Goal: Transaction & Acquisition: Purchase product/service

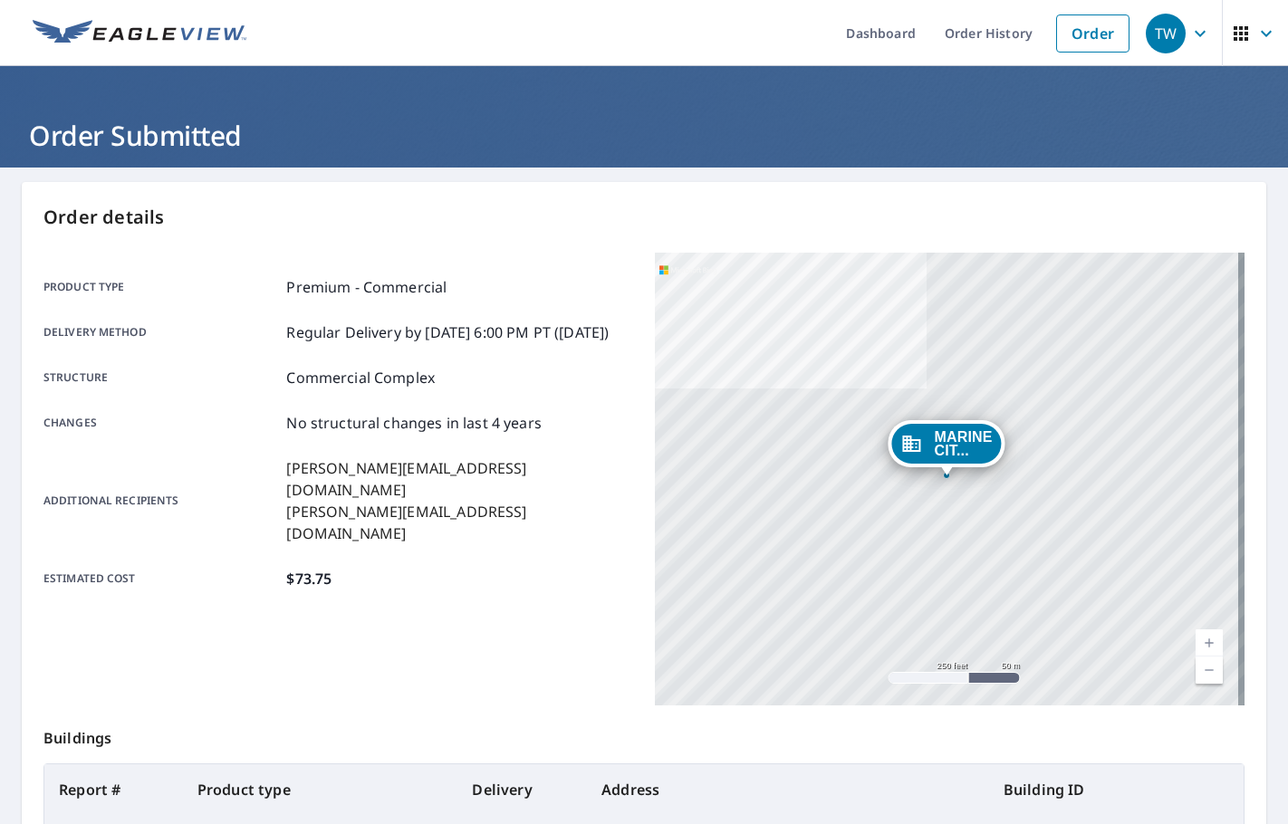
scroll to position [203, 0]
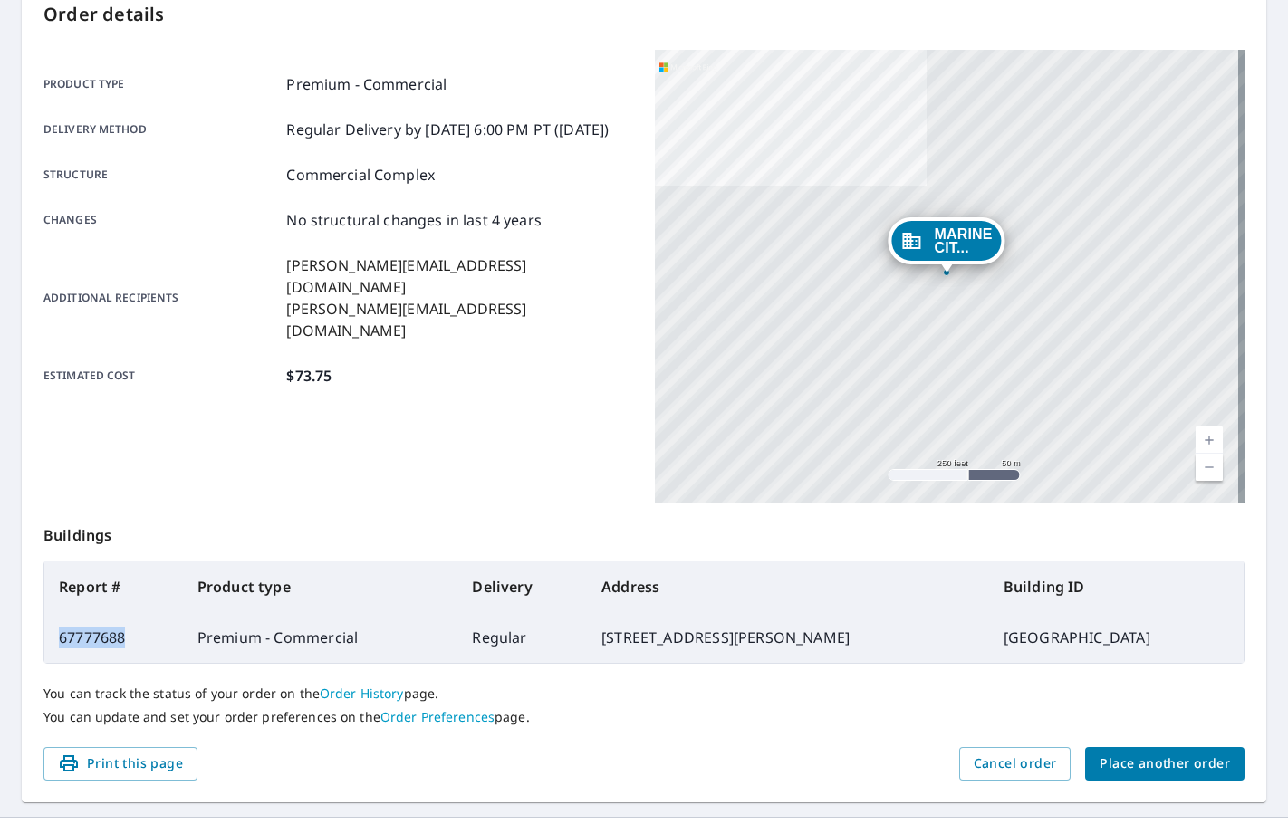
click at [1159, 763] on span "Place another order" at bounding box center [1165, 764] width 130 height 23
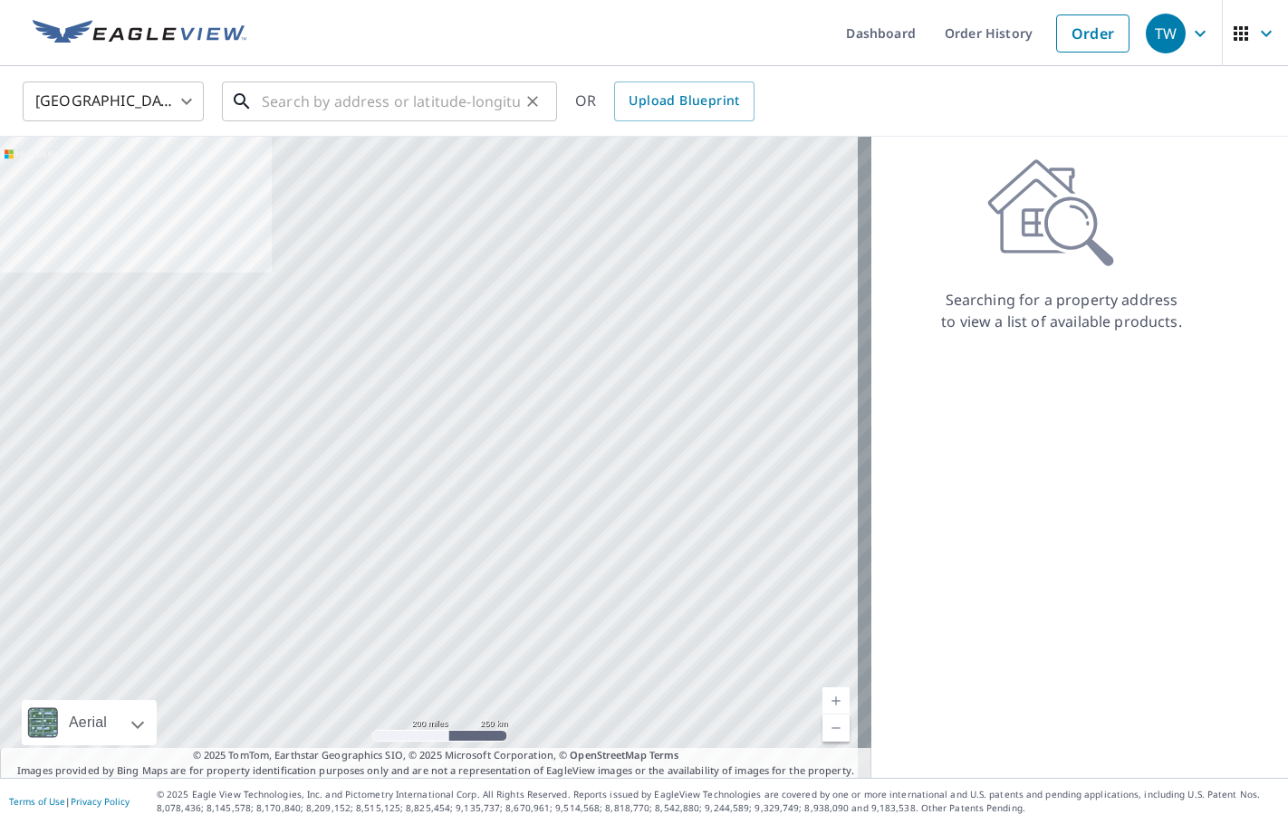
click at [306, 108] on input "text" at bounding box center [391, 101] width 258 height 51
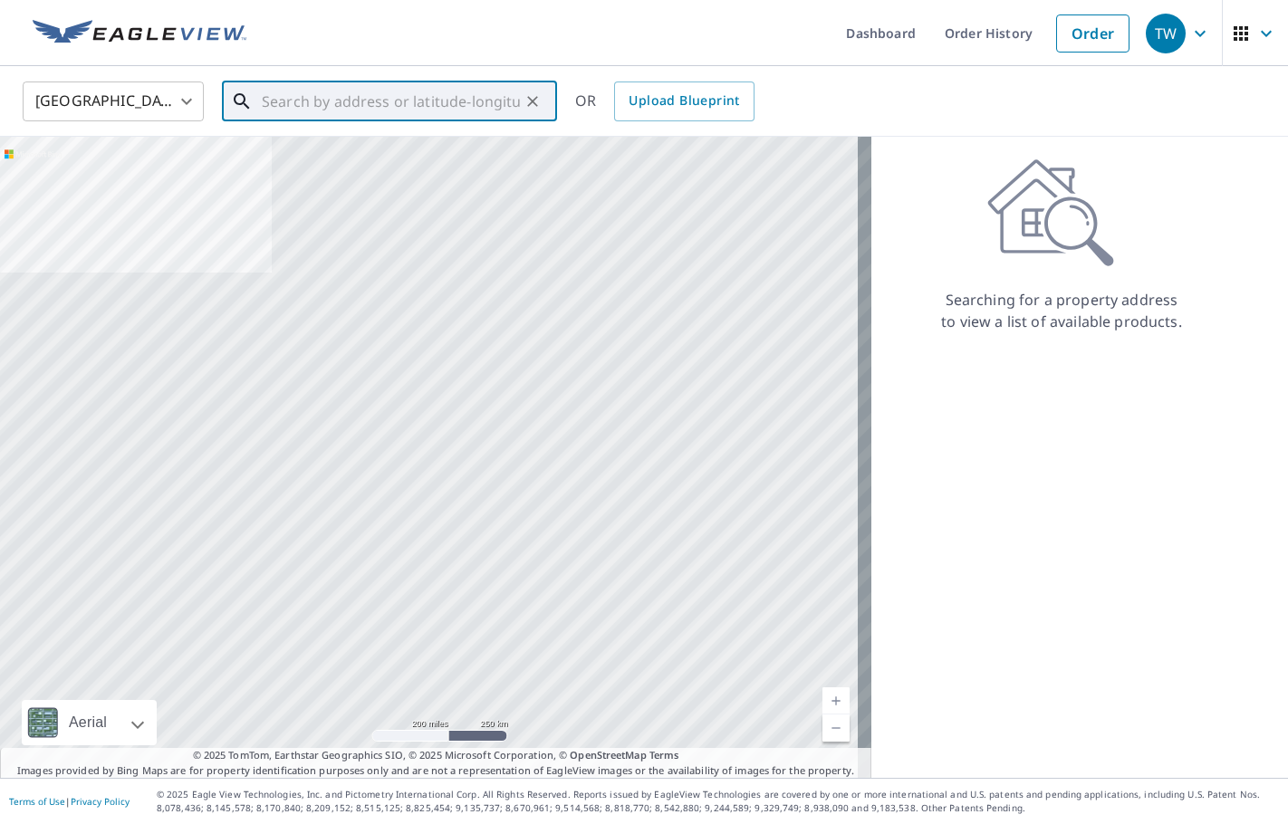
paste input "[STREET_ADDRESS][PERSON_NAME]"
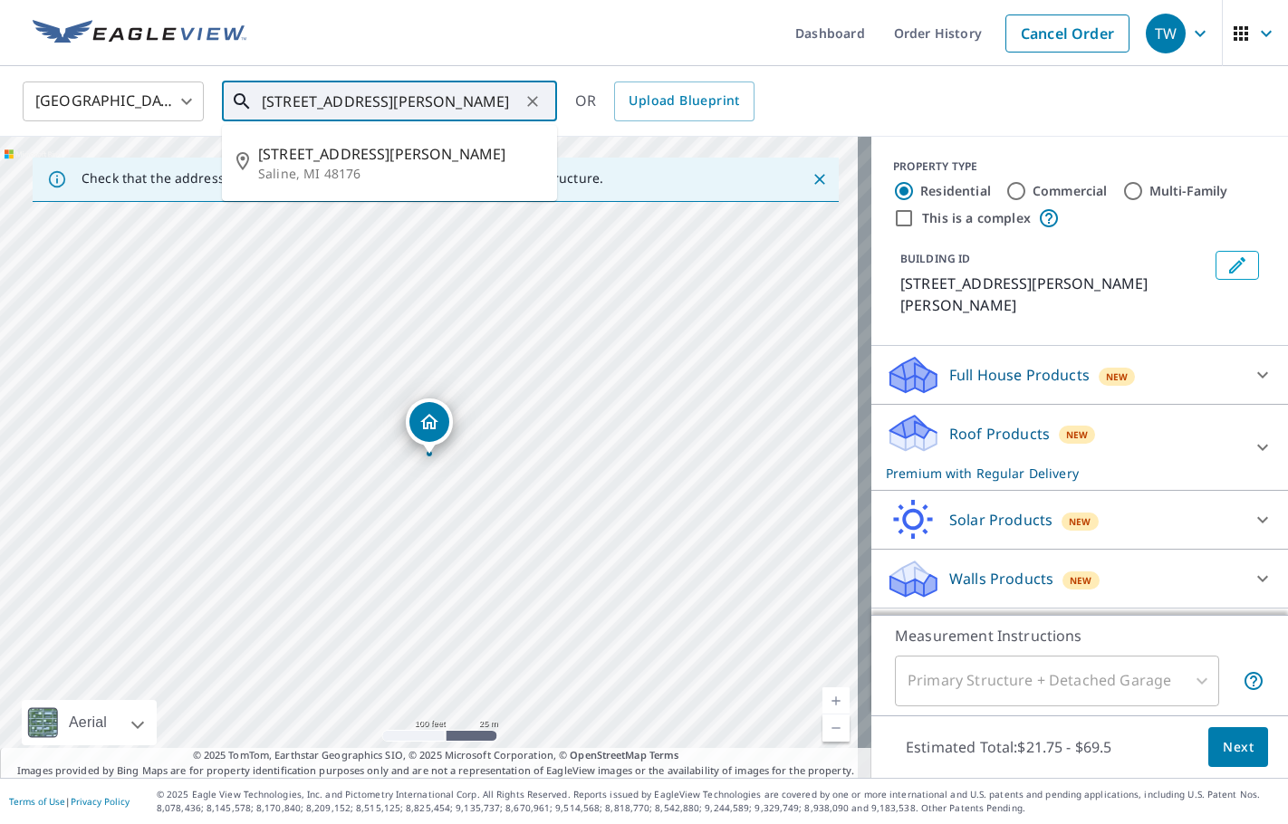
drag, startPoint x: 319, startPoint y: 101, endPoint x: 307, endPoint y: 101, distance: 11.8
click at [307, 101] on input "[STREET_ADDRESS][PERSON_NAME]" at bounding box center [391, 101] width 258 height 51
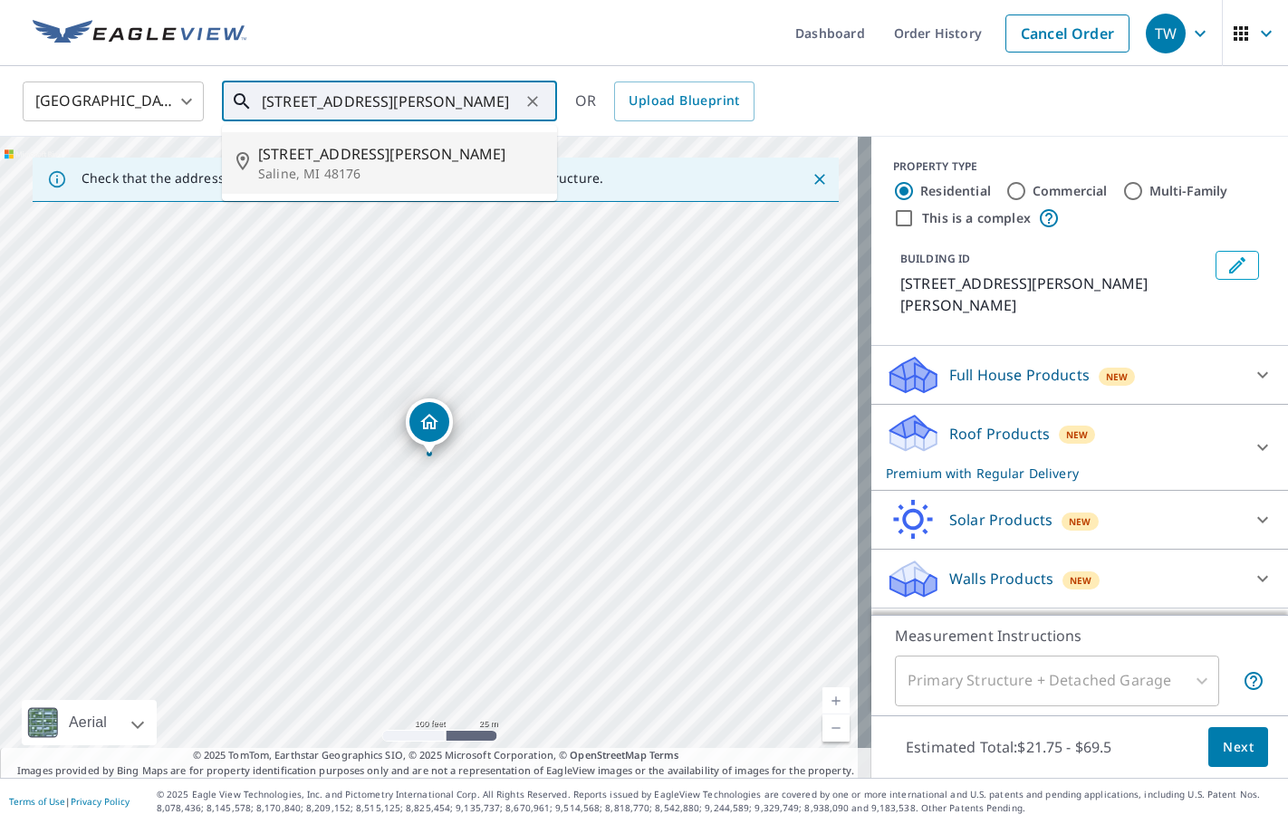
click at [286, 158] on span "[STREET_ADDRESS][PERSON_NAME]" at bounding box center [400, 154] width 284 height 22
type input "[STREET_ADDRESS][PERSON_NAME]"
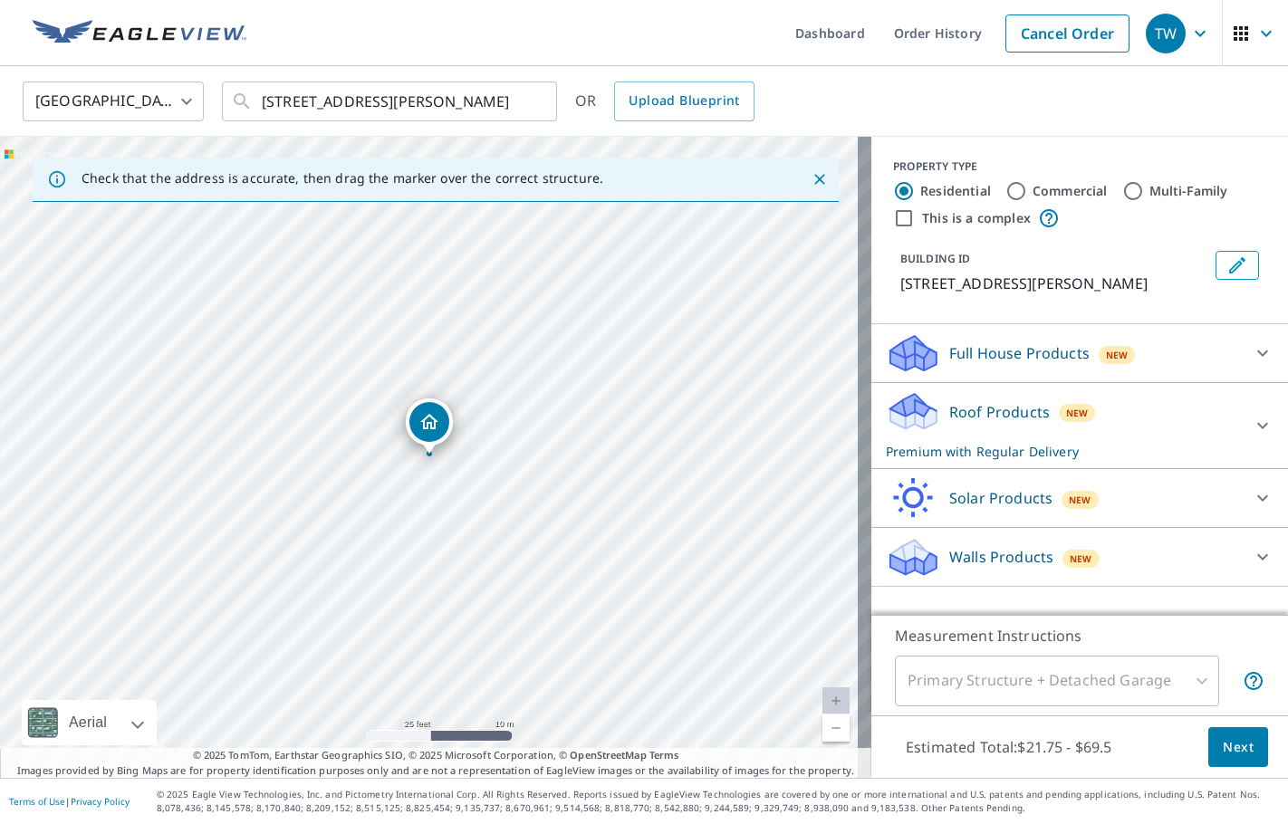
click at [1226, 273] on icon "Edit building 1" at bounding box center [1237, 266] width 22 height 22
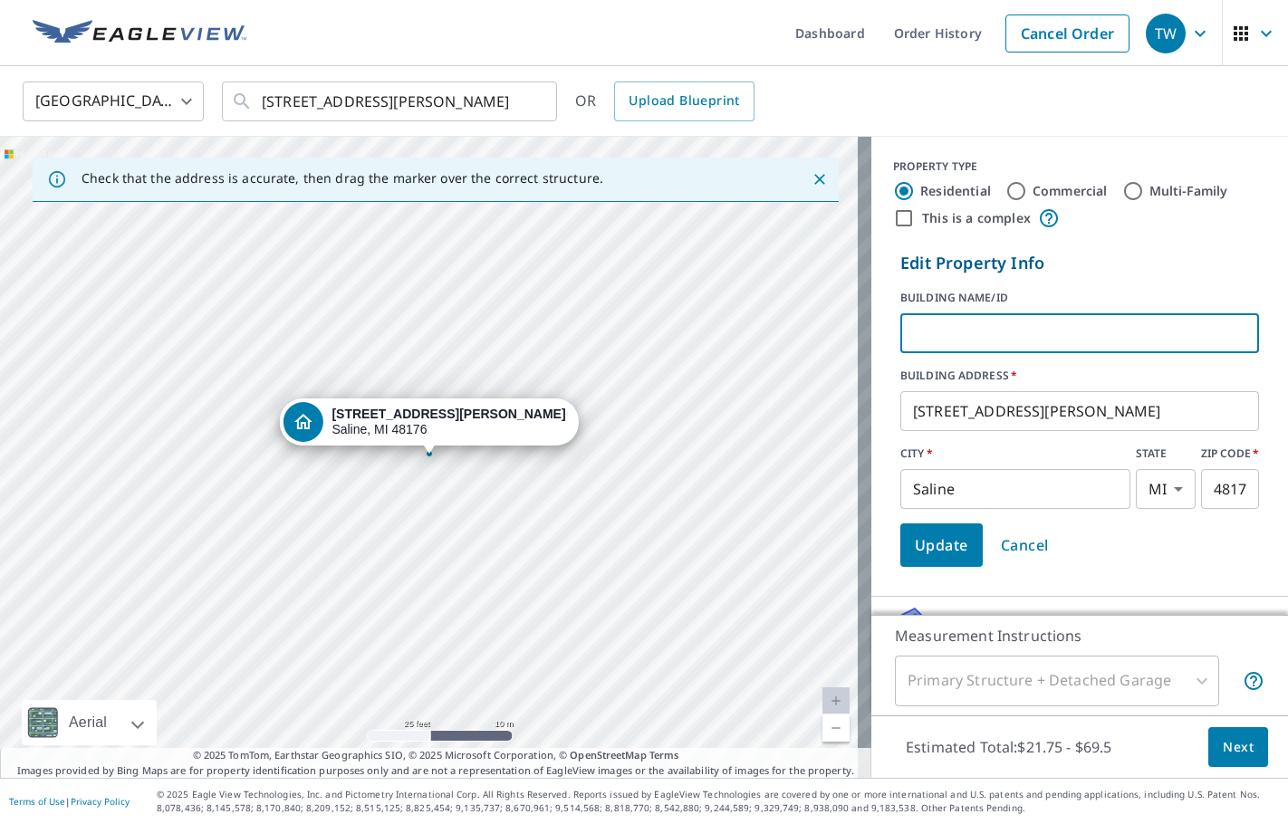
click at [1022, 330] on input "text" at bounding box center [1079, 333] width 359 height 51
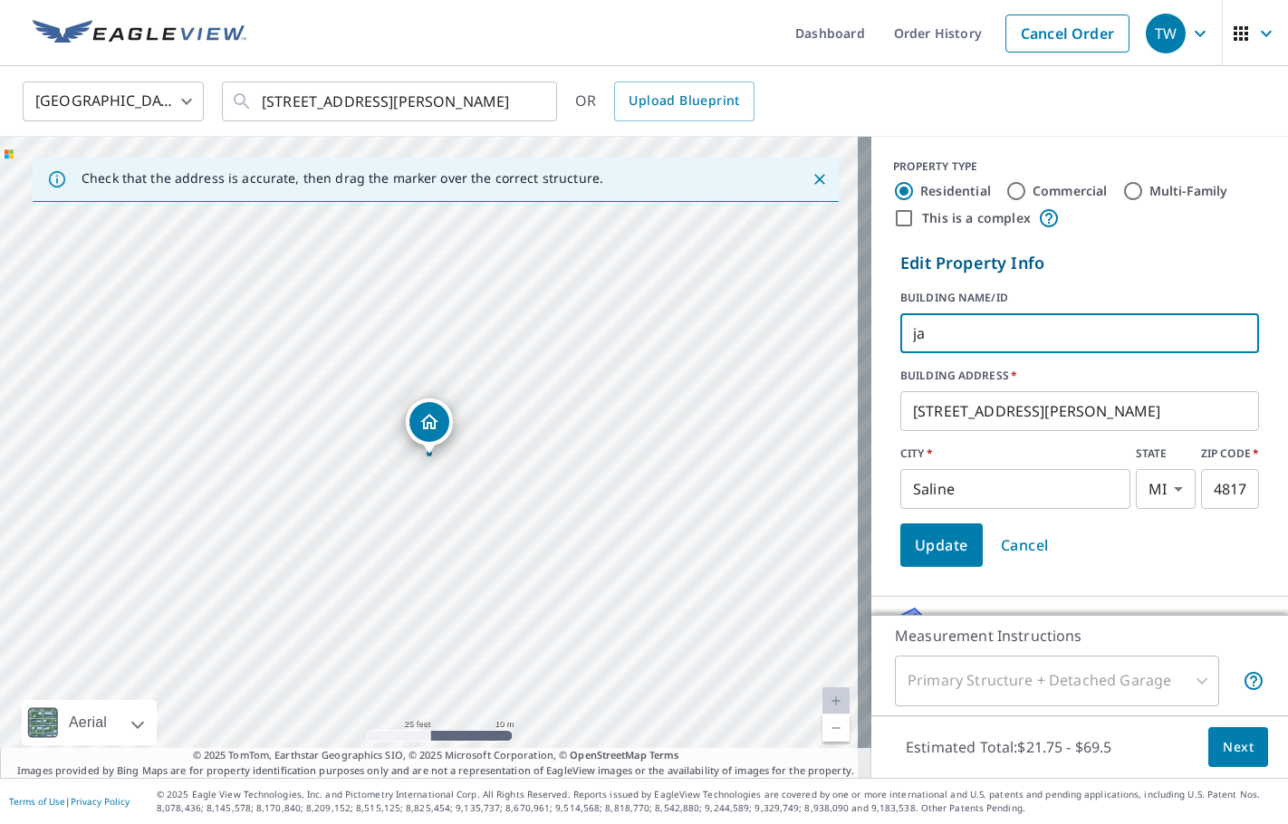
type input "j"
type input "[PERSON_NAME]"
click at [936, 551] on span "Update" at bounding box center [941, 545] width 53 height 25
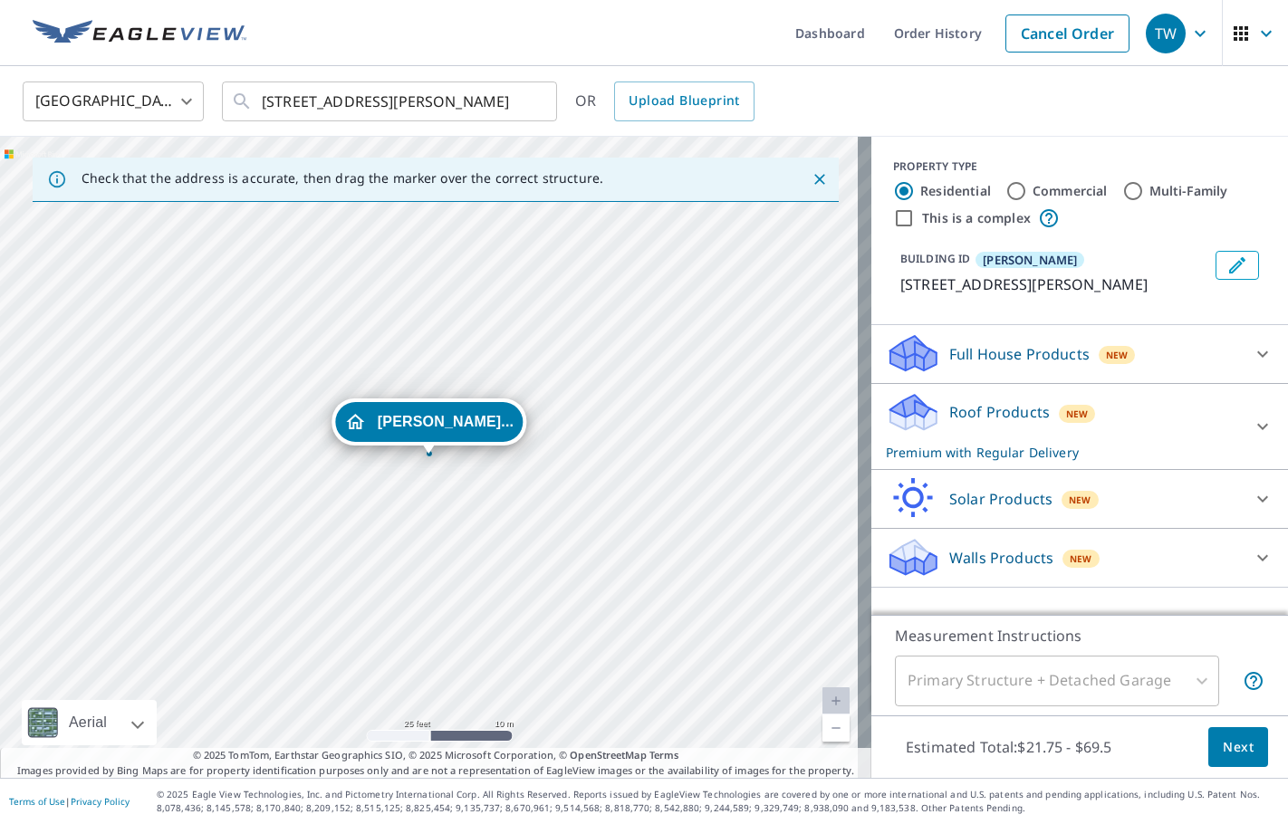
click at [1252, 418] on icon at bounding box center [1263, 427] width 22 height 22
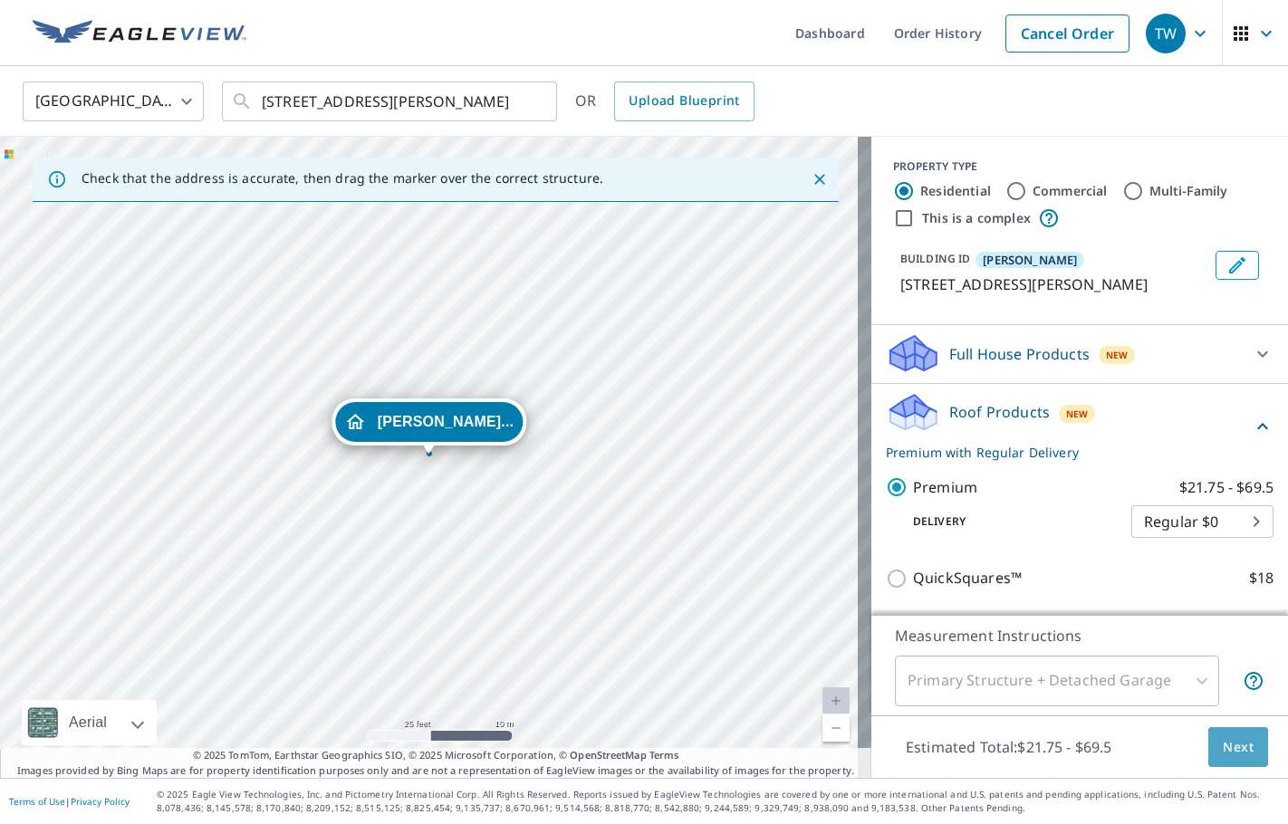
click at [1223, 752] on span "Next" at bounding box center [1238, 747] width 31 height 23
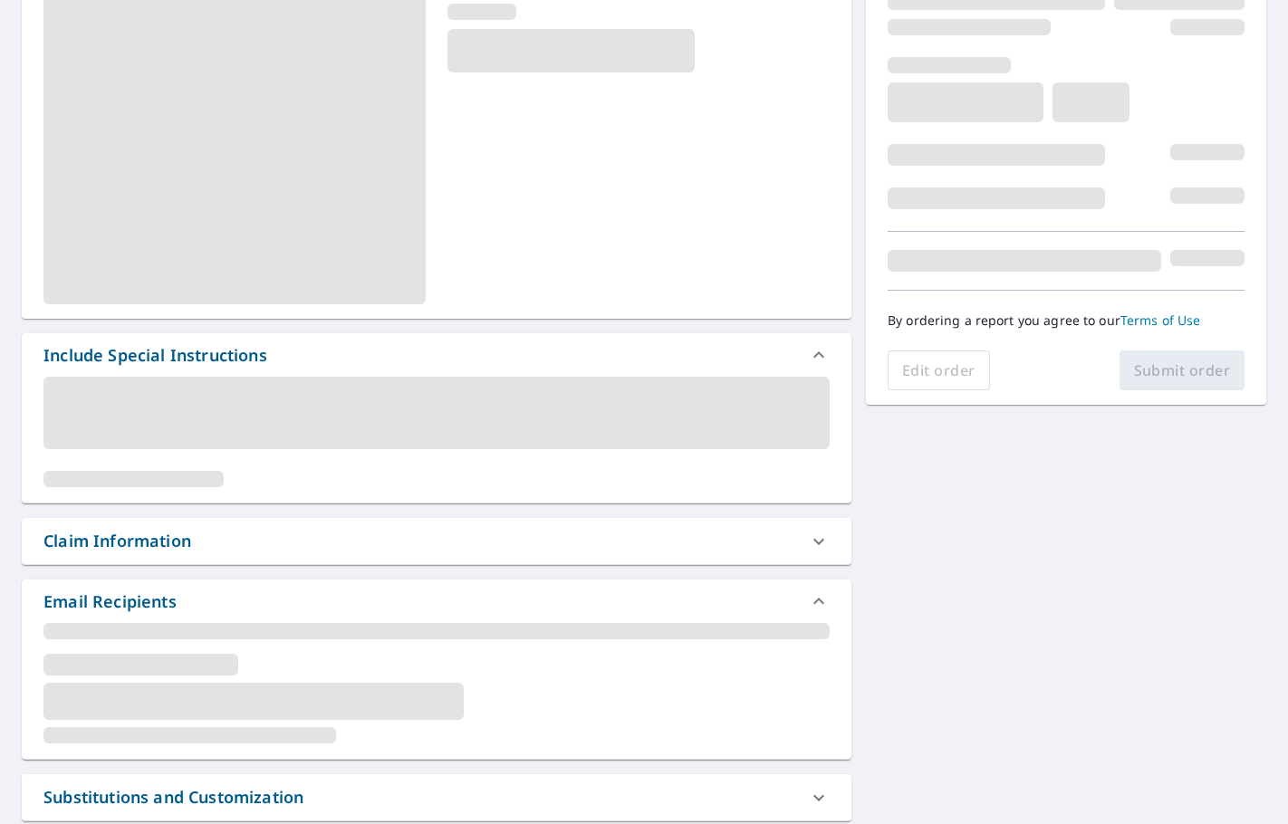
scroll to position [272, 0]
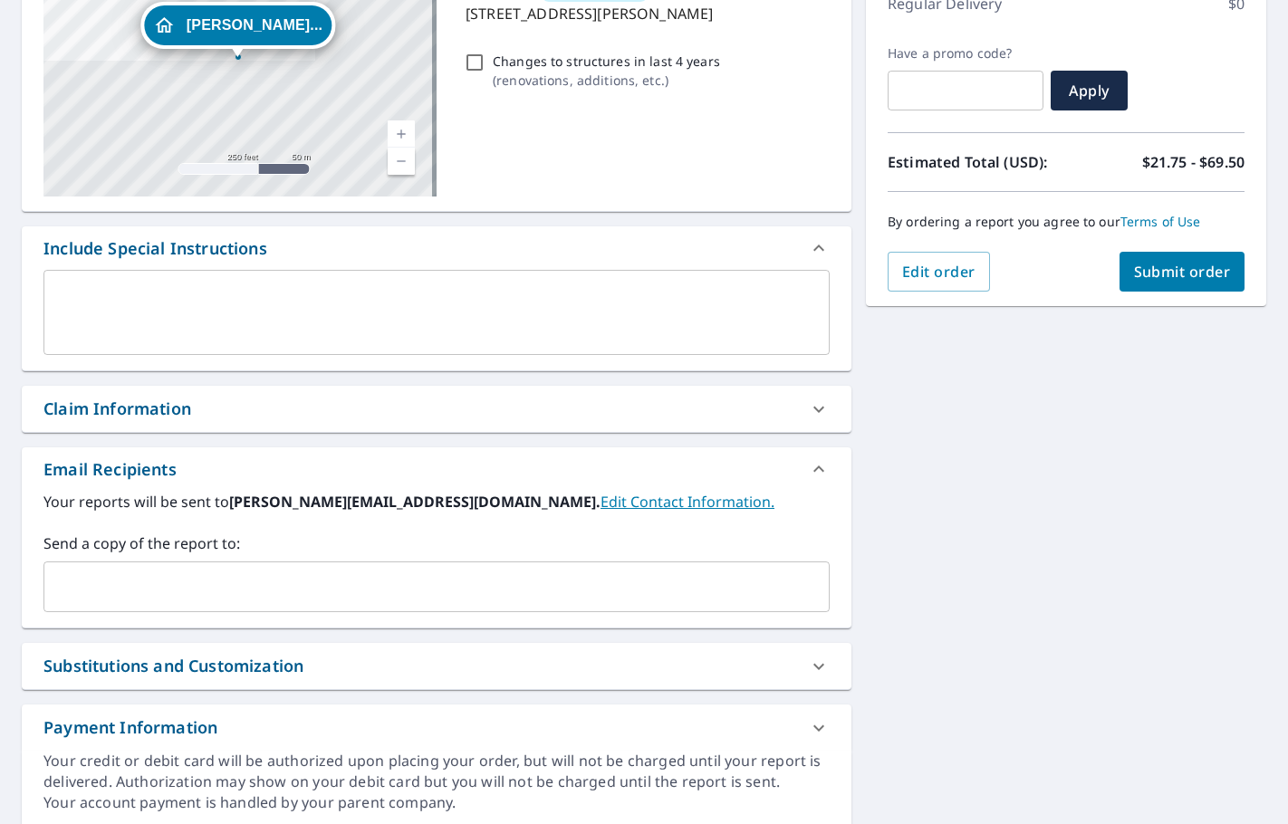
click at [80, 585] on input "text" at bounding box center [423, 587] width 743 height 34
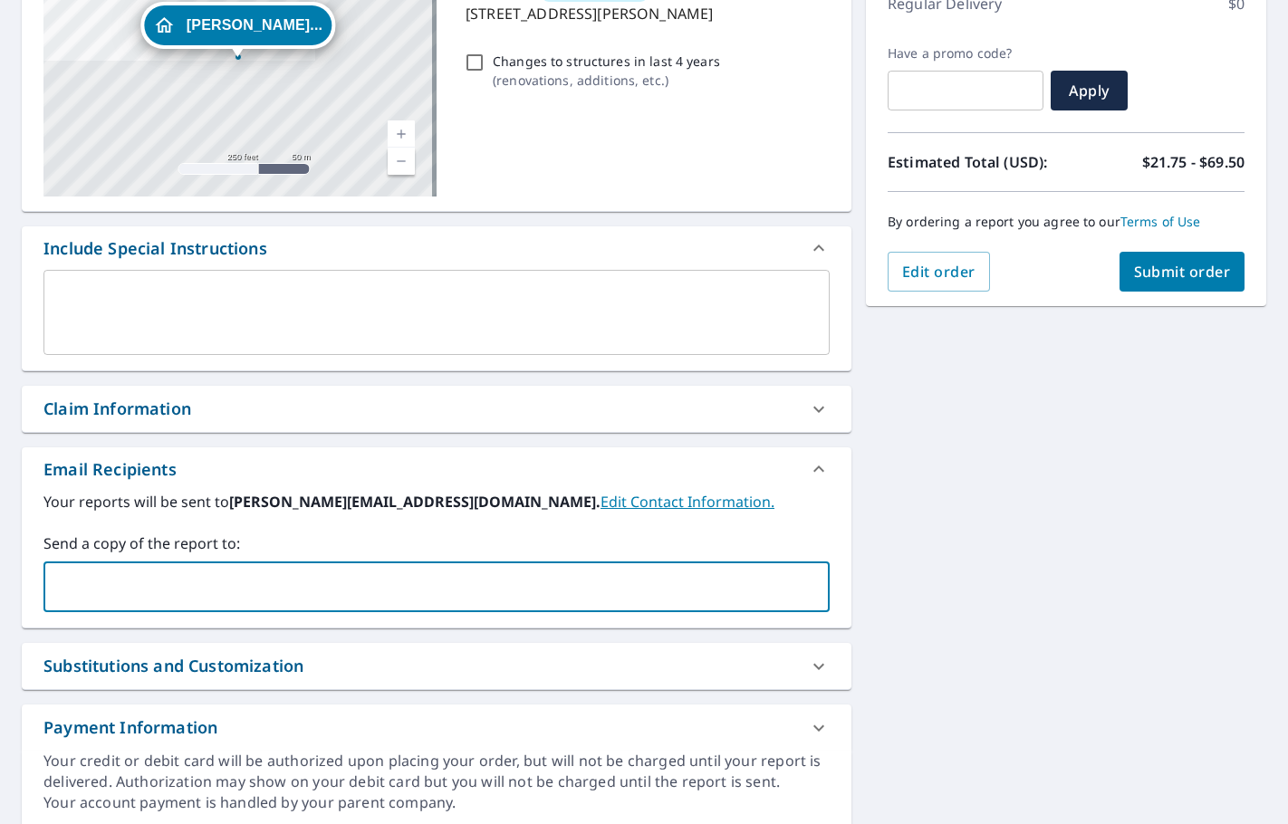
click at [178, 579] on input "text" at bounding box center [423, 587] width 743 height 34
type input "[EMAIL_ADDRESS][DOMAIN_NAME]"
checkbox input "true"
click at [120, 313] on textarea at bounding box center [436, 313] width 761 height 52
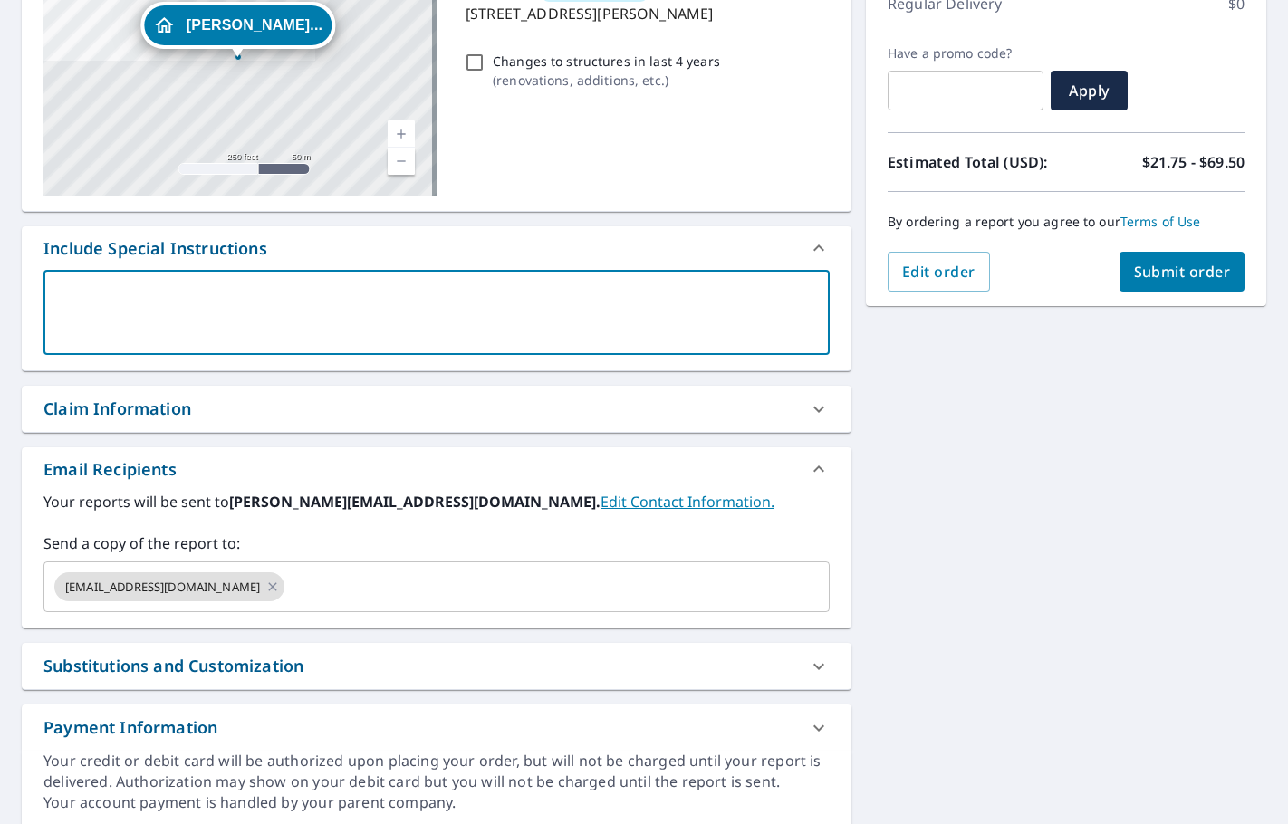
type textarea "A"
type textarea "x"
checkbox input "true"
type textarea "AL"
type textarea "x"
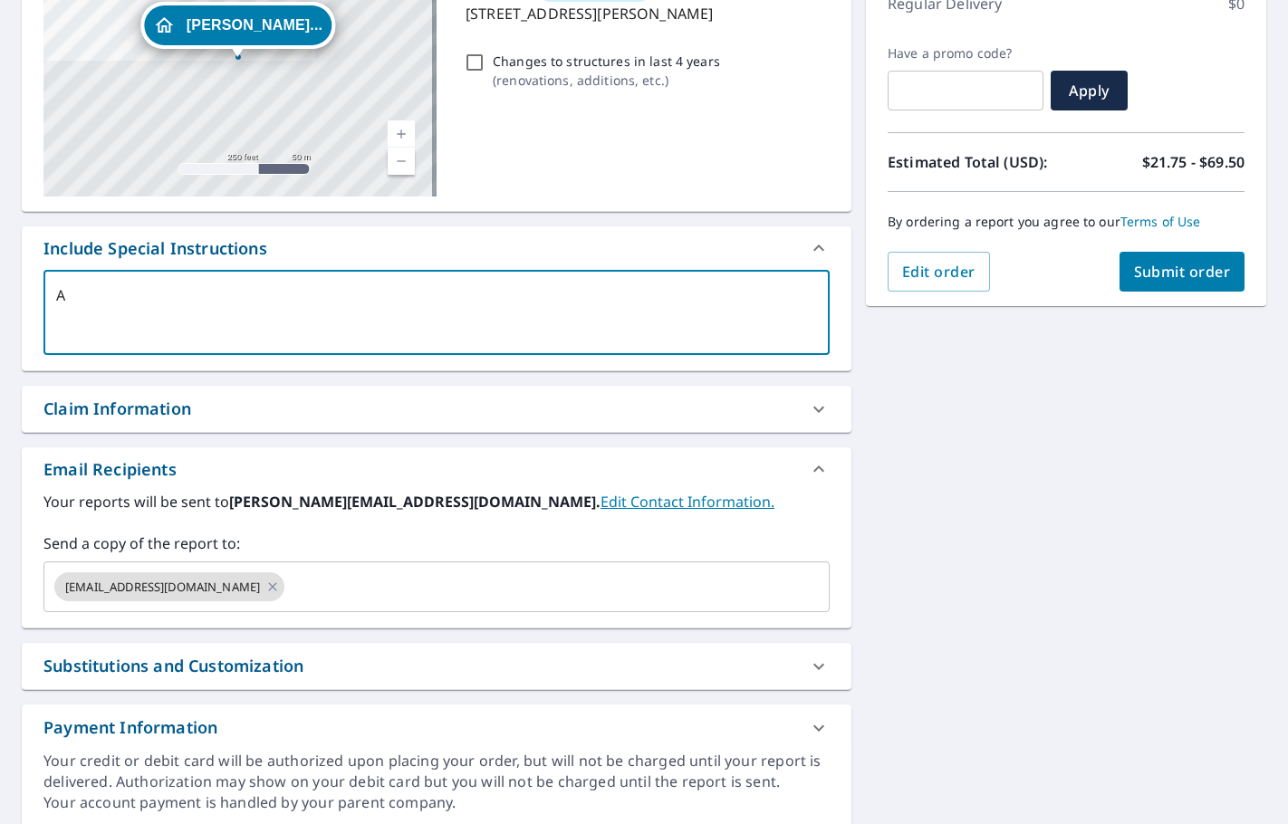
checkbox input "true"
type textarea "ALL"
type textarea "x"
checkbox input "true"
type textarea "ALL"
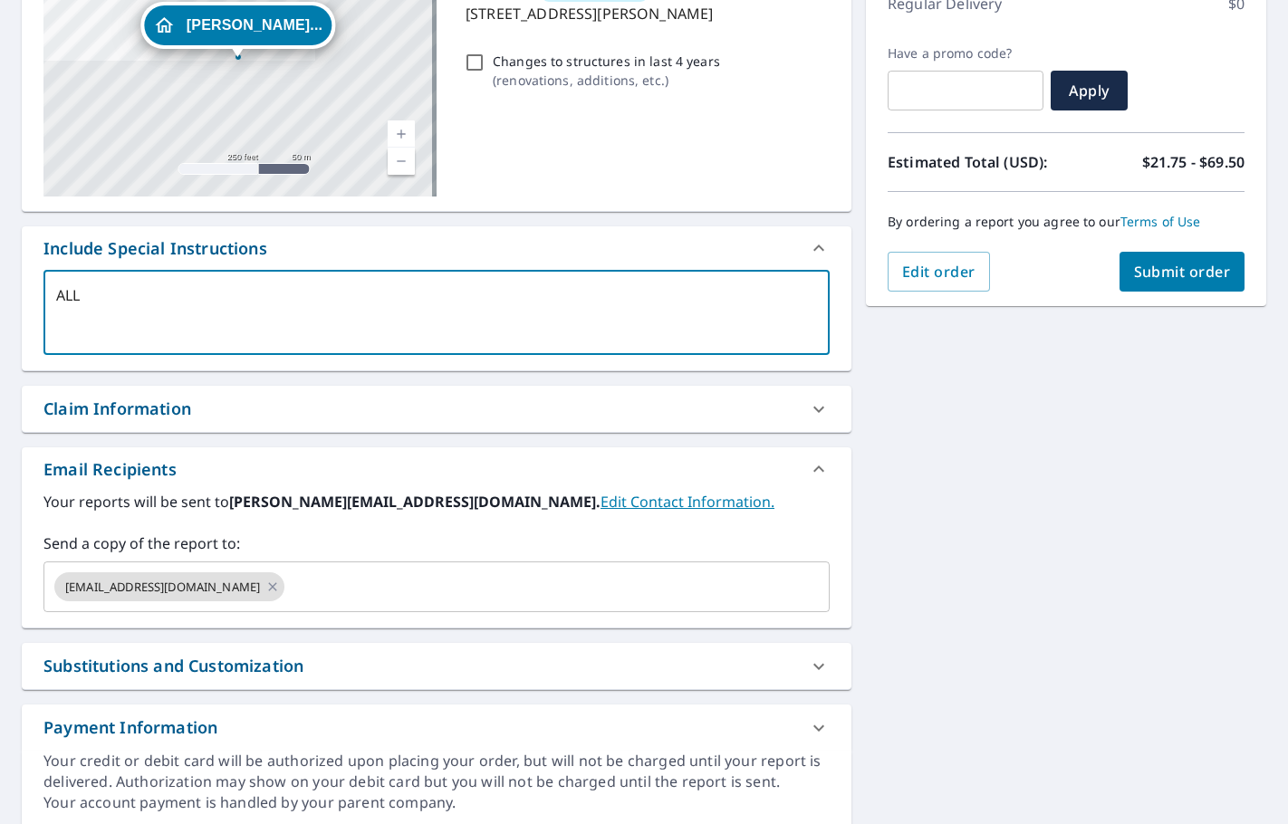
type textarea "x"
checkbox input "true"
type textarea "ALL S"
type textarea "x"
checkbox input "true"
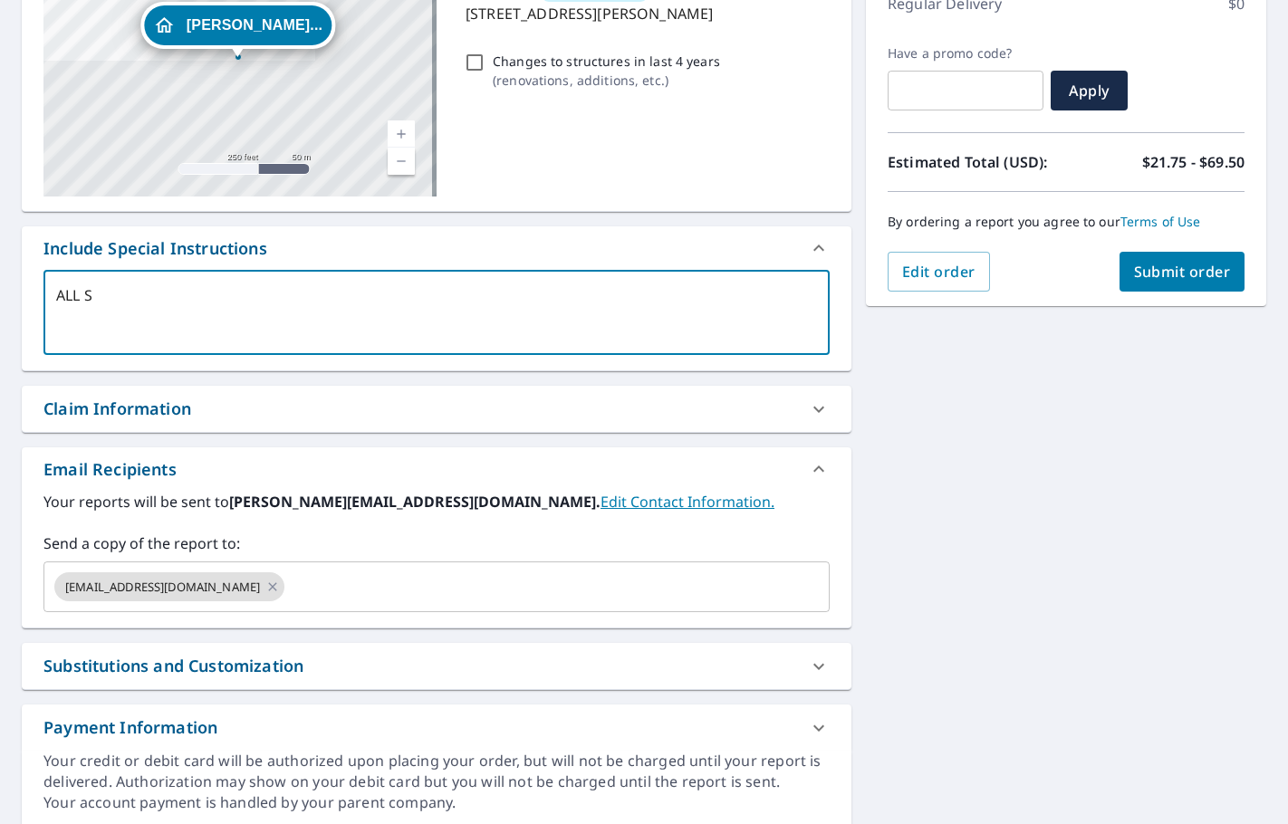
type textarea "ALL ST"
type textarea "x"
checkbox input "true"
type textarea "ALL STR"
type textarea "x"
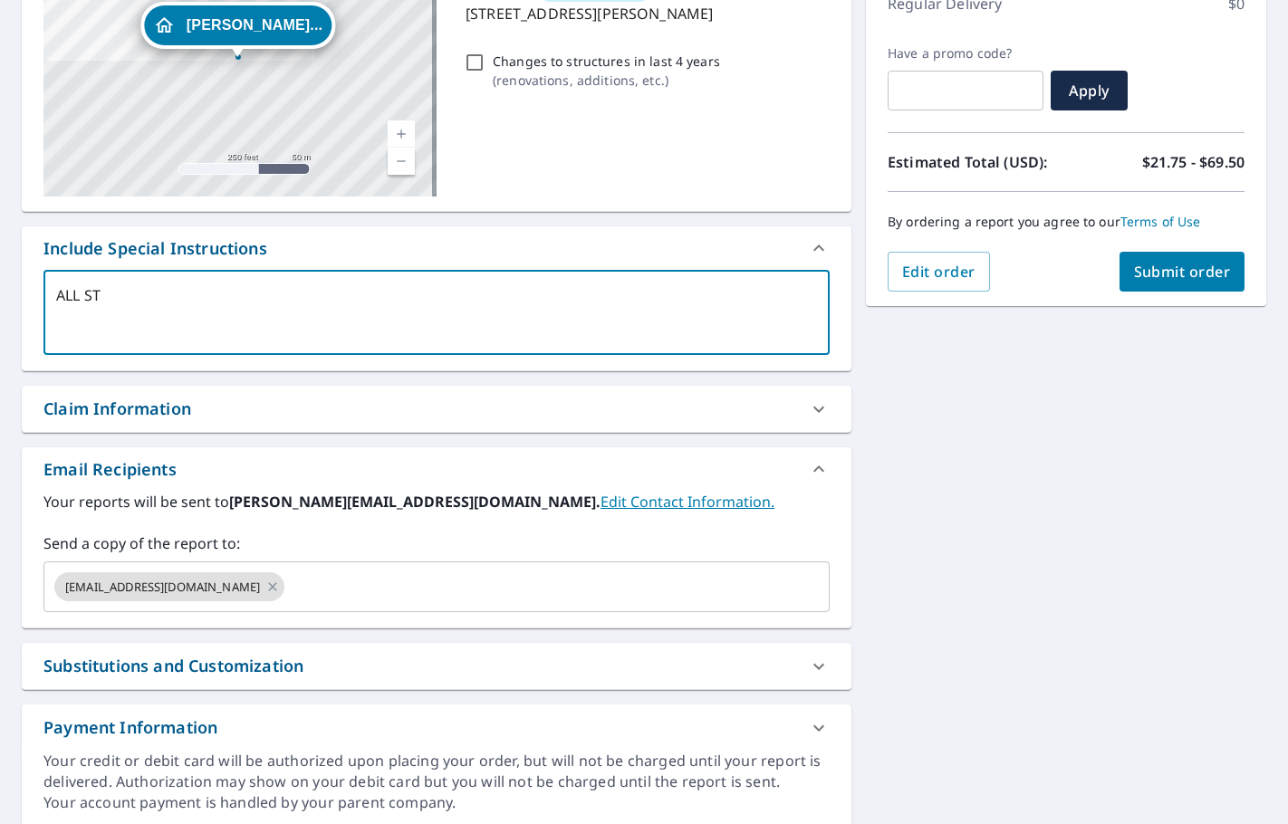
checkbox input "true"
type textarea "ALL STRU"
type textarea "x"
checkbox input "true"
type textarea "ALL STRUC"
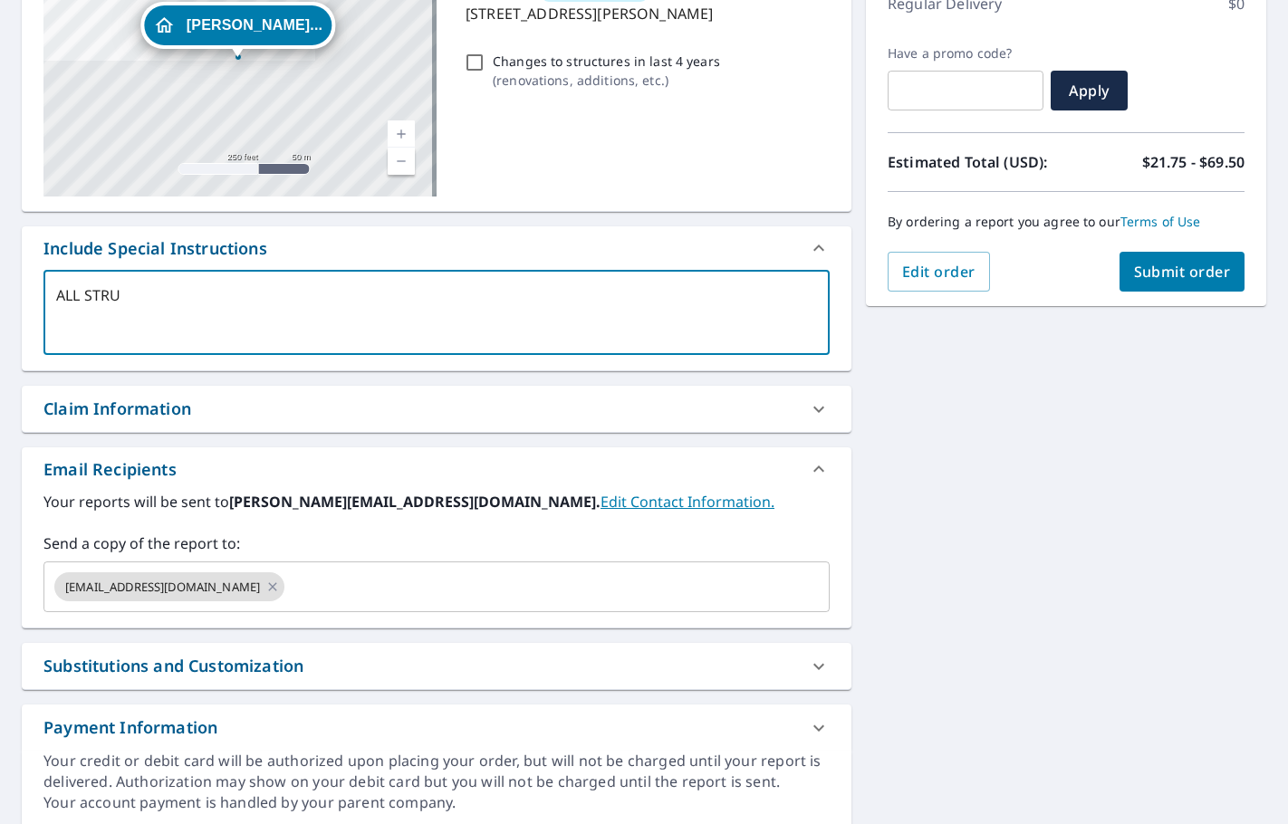
type textarea "x"
checkbox input "true"
type textarea "ALL STRUCT"
type textarea "x"
checkbox input "true"
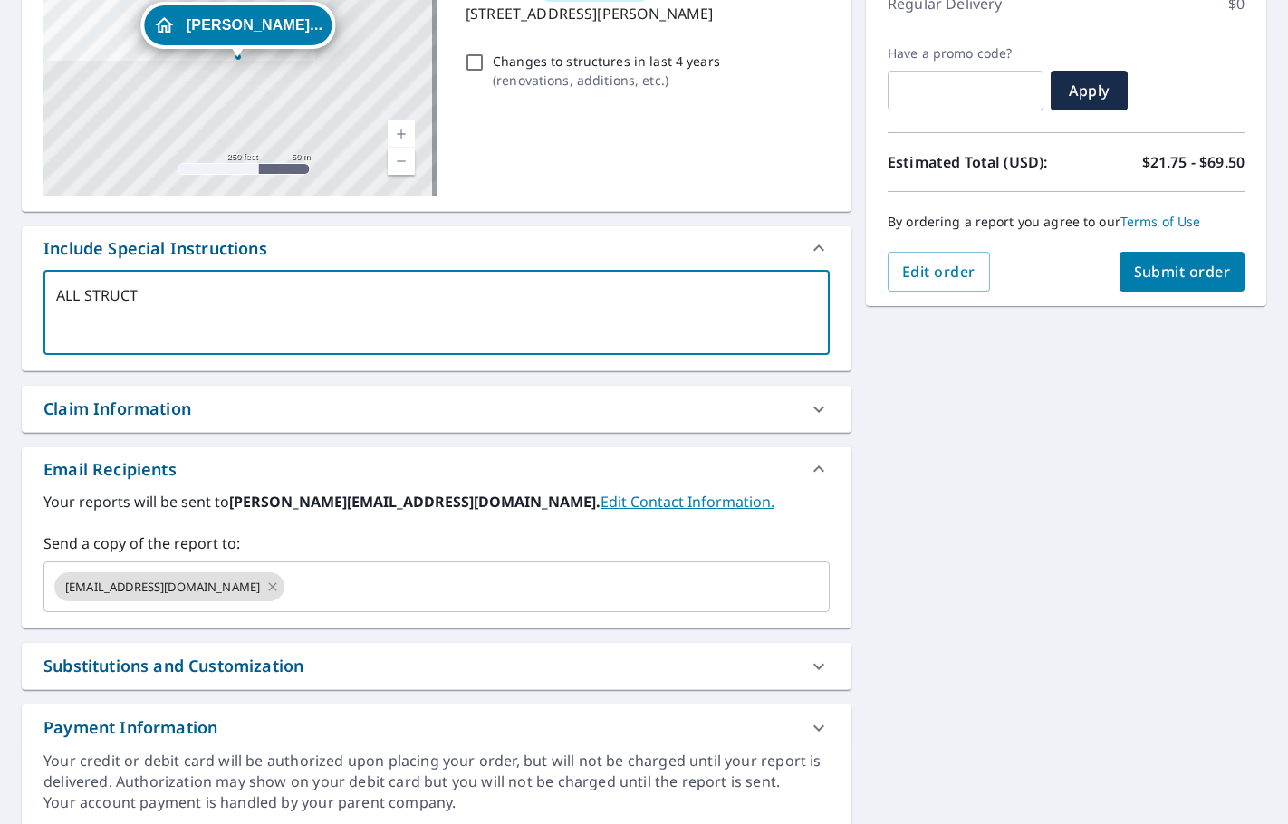
type textarea "ALL STRUCTU"
type textarea "x"
checkbox input "true"
type textarea "ALL STRUCTUR"
type textarea "x"
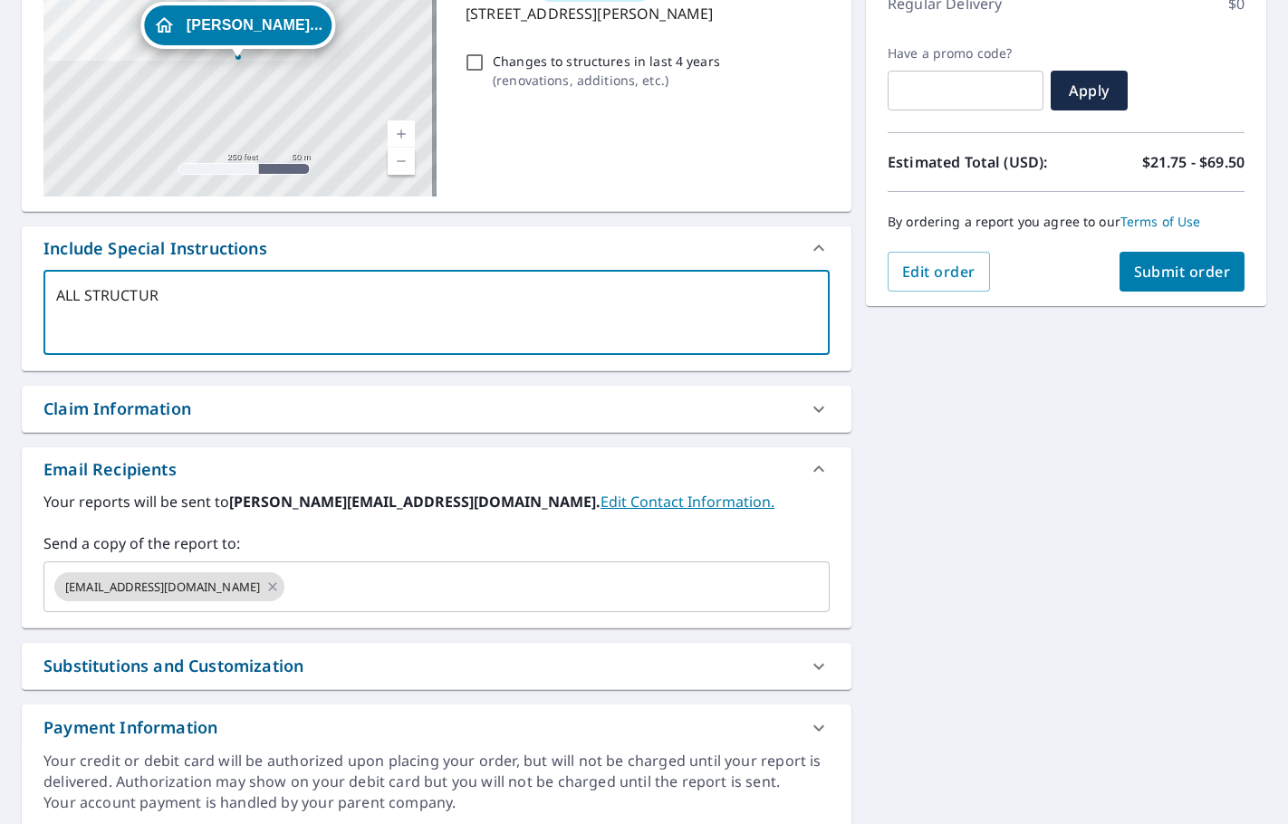
checkbox input "true"
type textarea "ALL STRUCTURE"
type textarea "x"
checkbox input "true"
type textarea "ALL STRUCTURES"
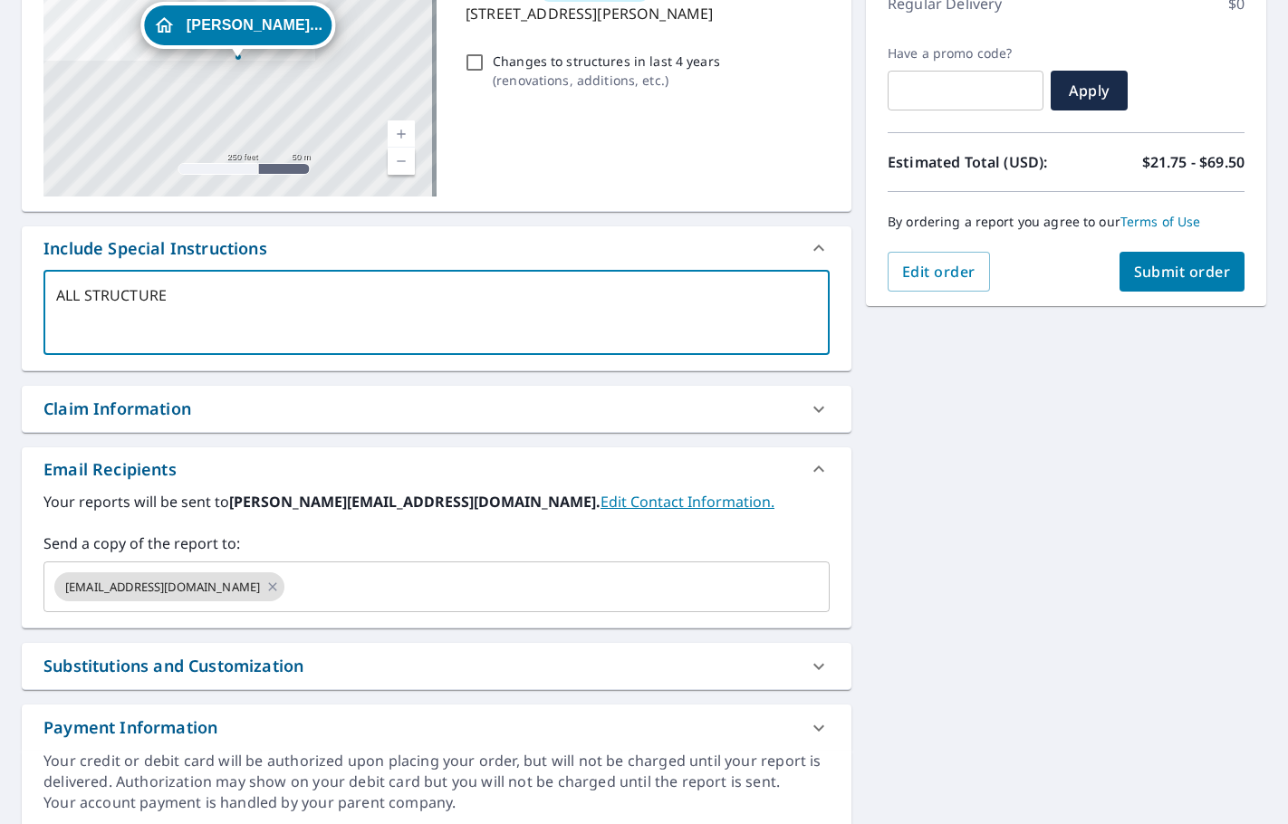
type textarea "x"
checkbox input "true"
type textarea "ALL STRUCTURES"
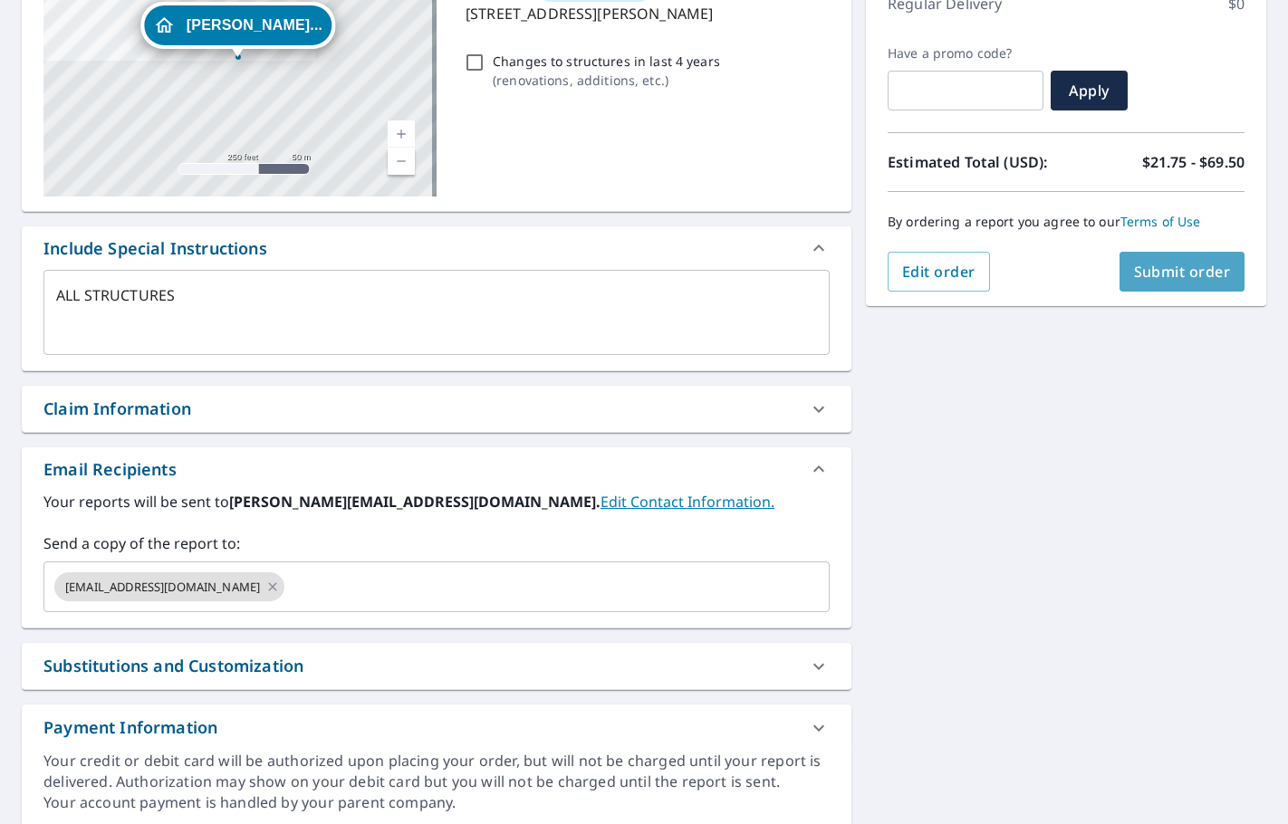
click at [1186, 283] on button "Submit order" at bounding box center [1182, 272] width 126 height 40
type textarea "x"
checkbox input "true"
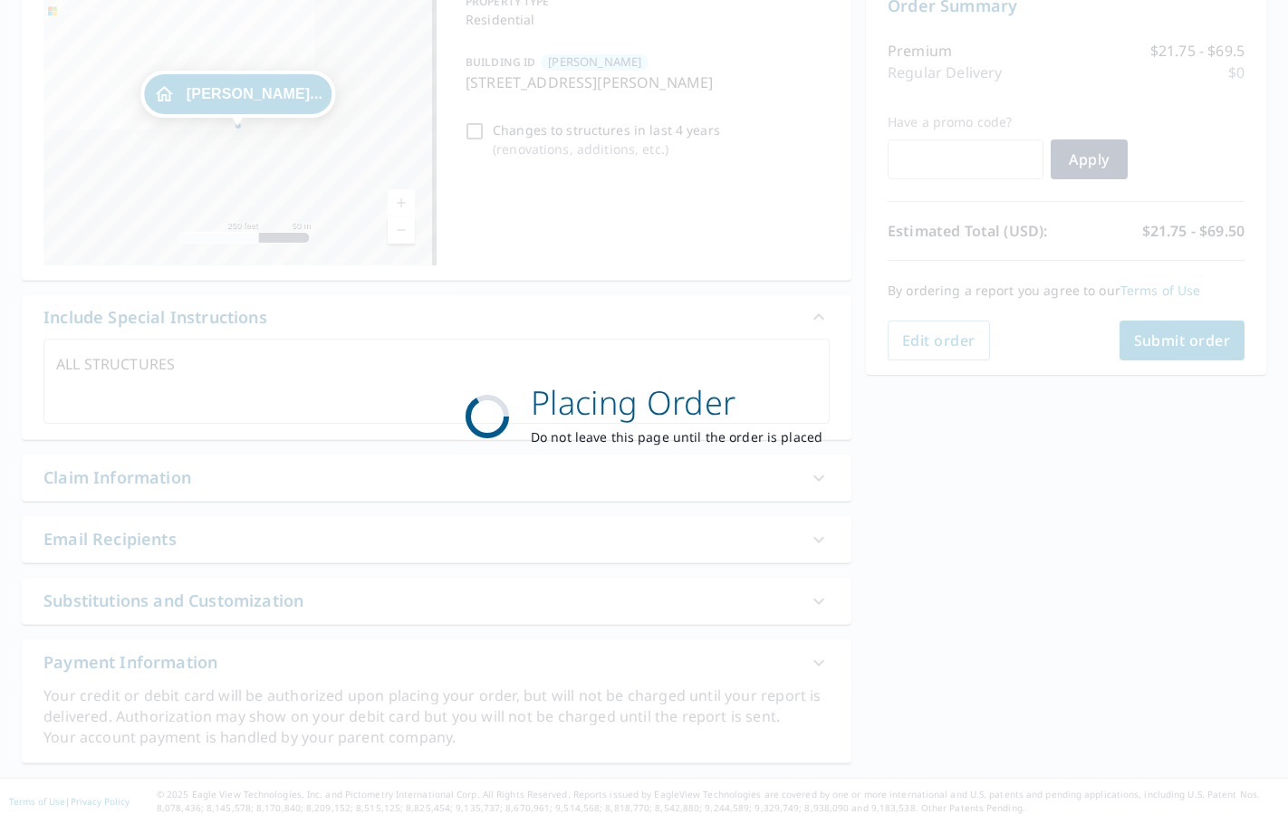
scroll to position [203, 0]
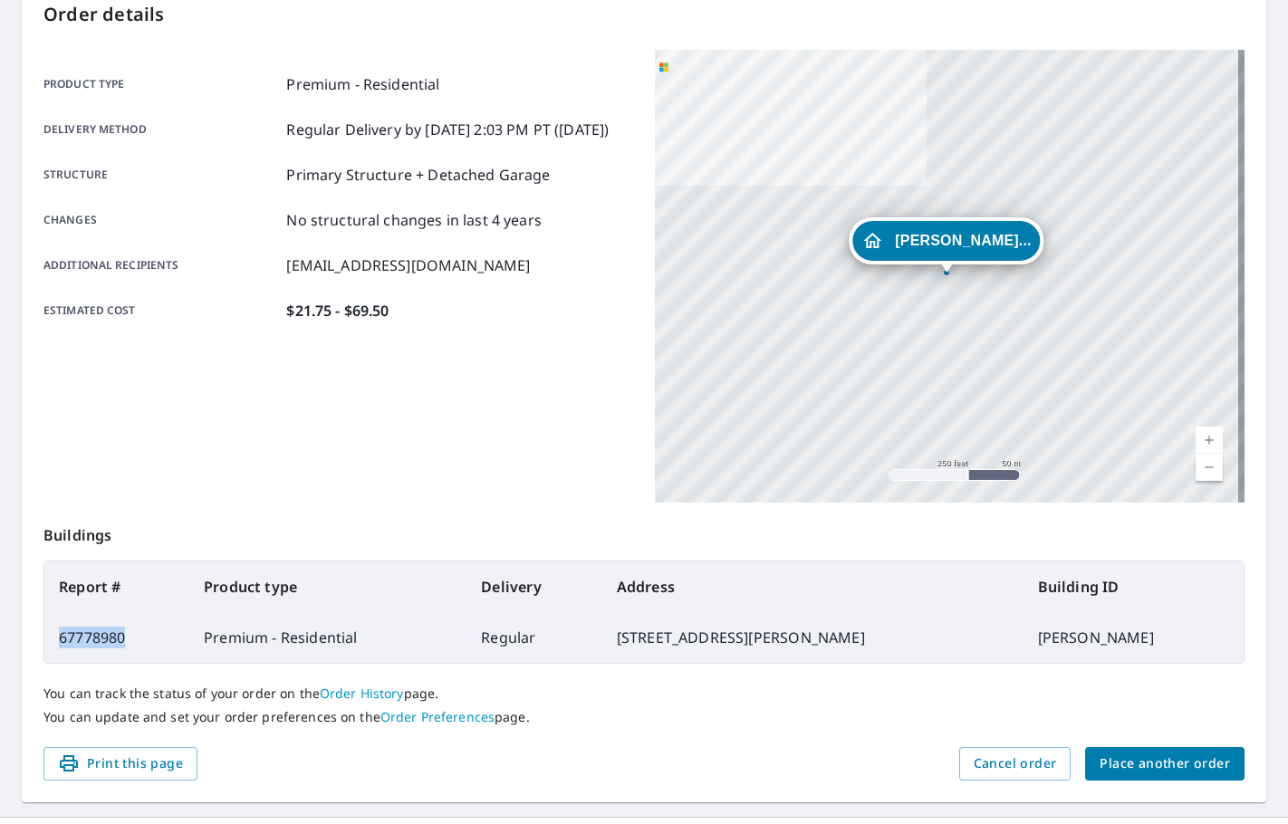
drag, startPoint x: 123, startPoint y: 635, endPoint x: 61, endPoint y: 636, distance: 62.5
click at [61, 636] on td "67778980" at bounding box center [116, 637] width 145 height 51
copy td "67778980"
click at [1157, 762] on span "Place another order" at bounding box center [1165, 764] width 130 height 23
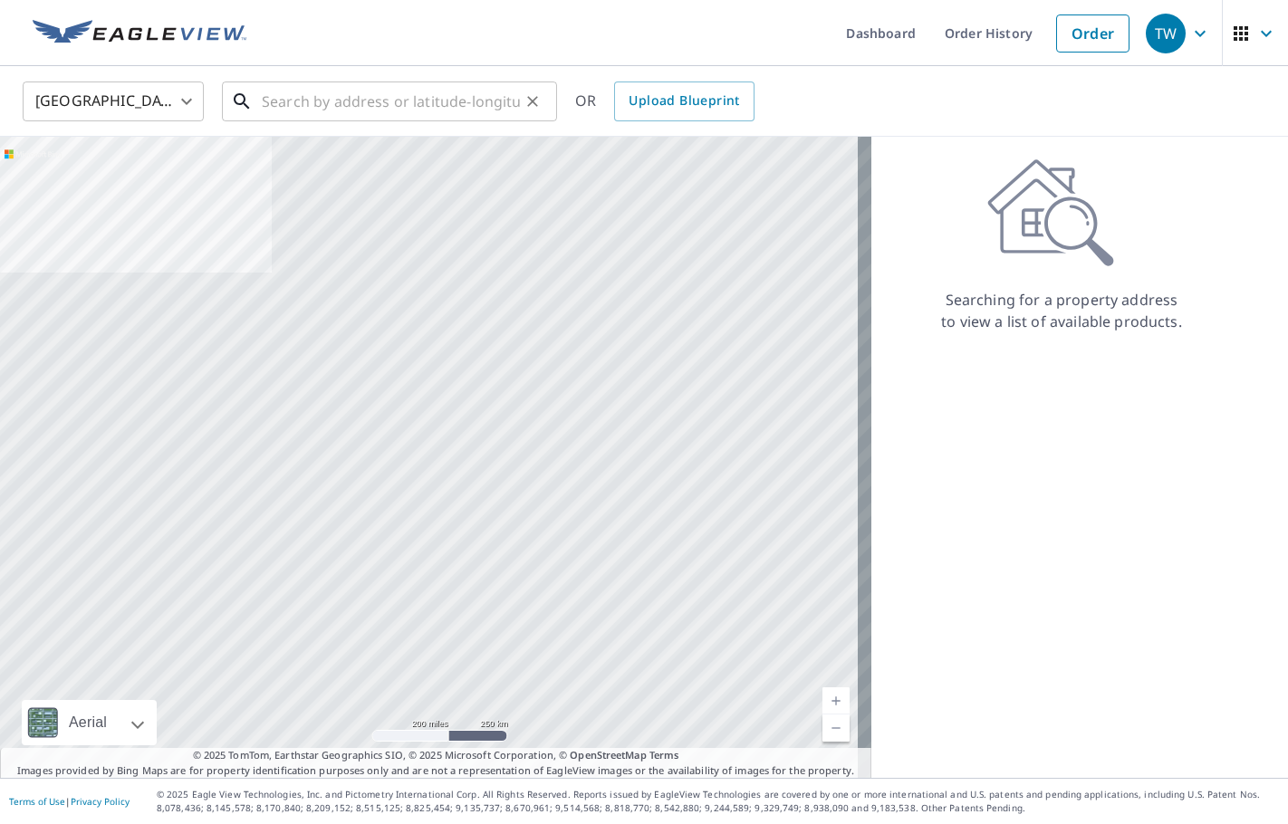
click at [312, 97] on input "text" at bounding box center [391, 101] width 258 height 51
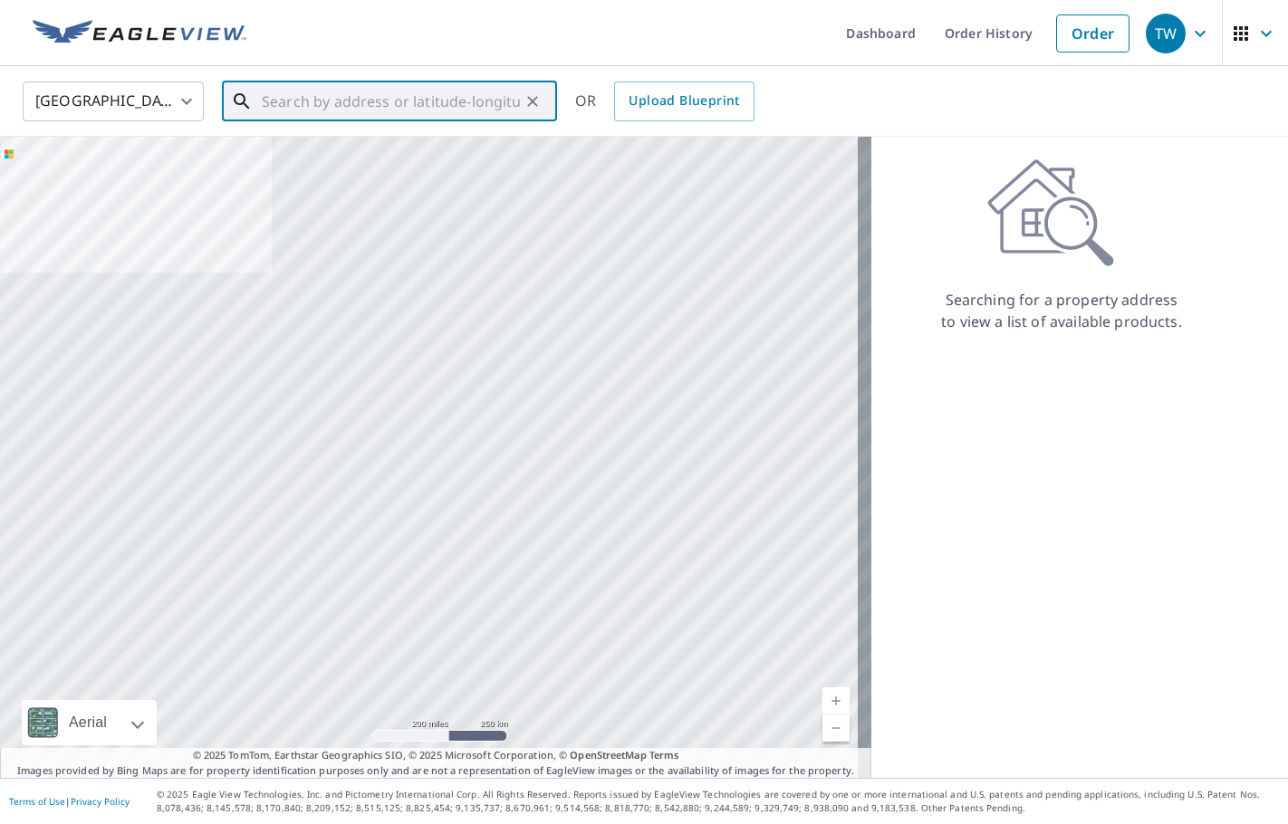
paste input "[STREET_ADDRESS]"
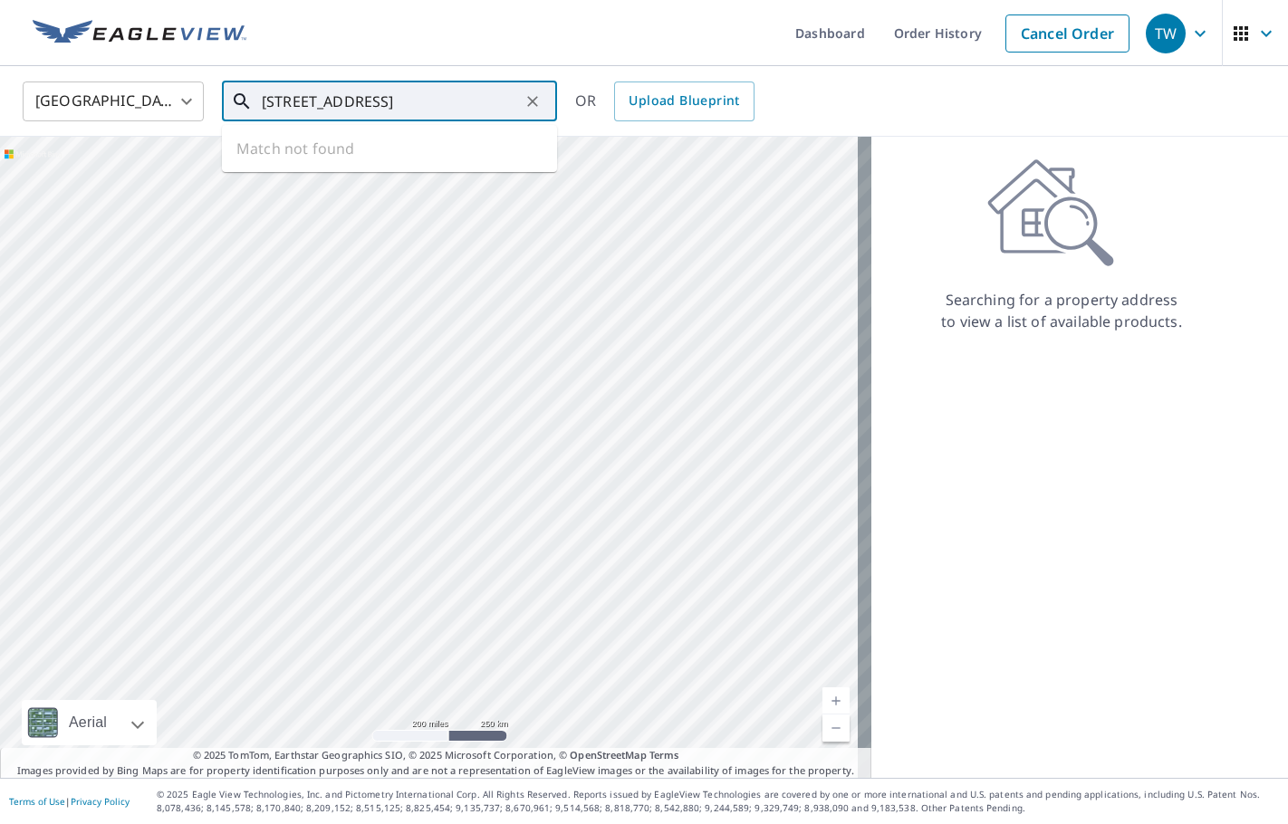
scroll to position [0, 24]
type input "[STREET_ADDRESS]"
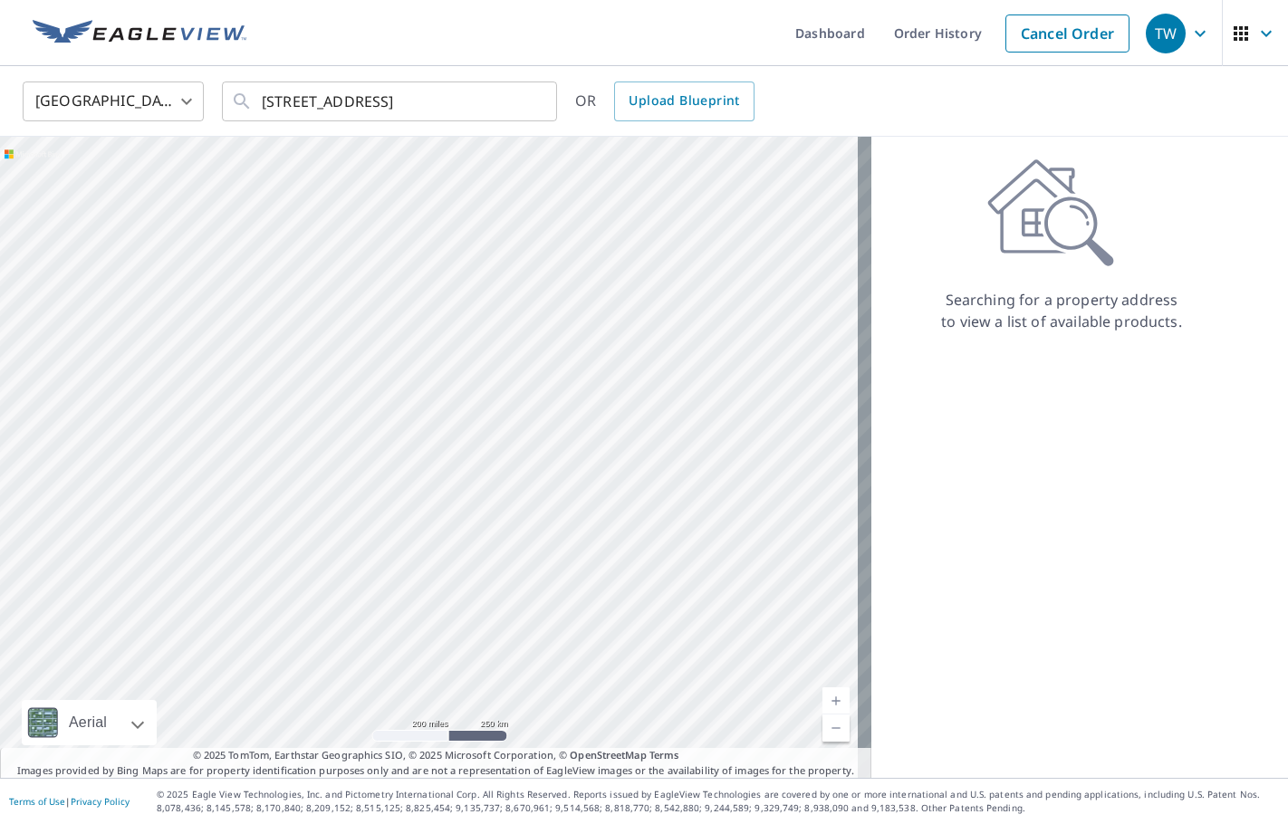
scroll to position [0, 0]
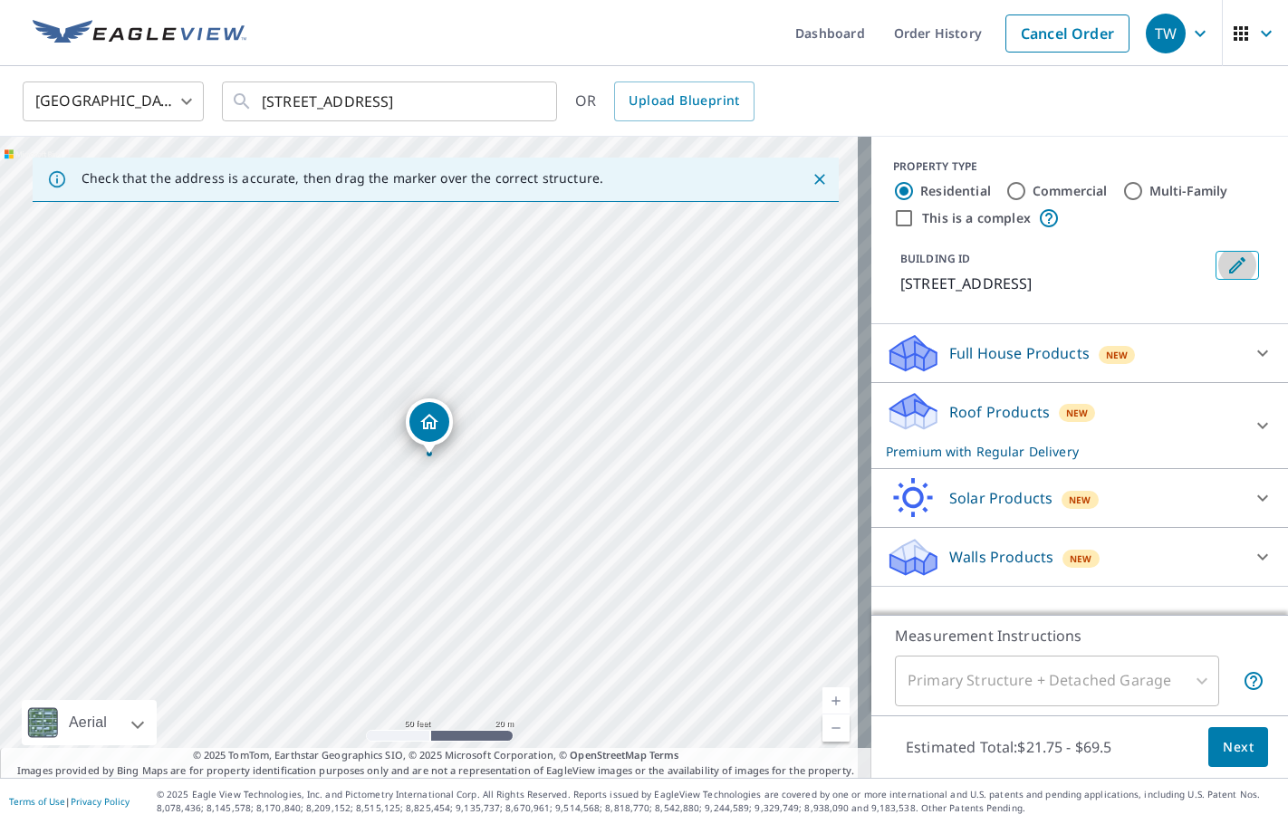
click at [1226, 256] on icon "Edit building 1" at bounding box center [1237, 266] width 22 height 22
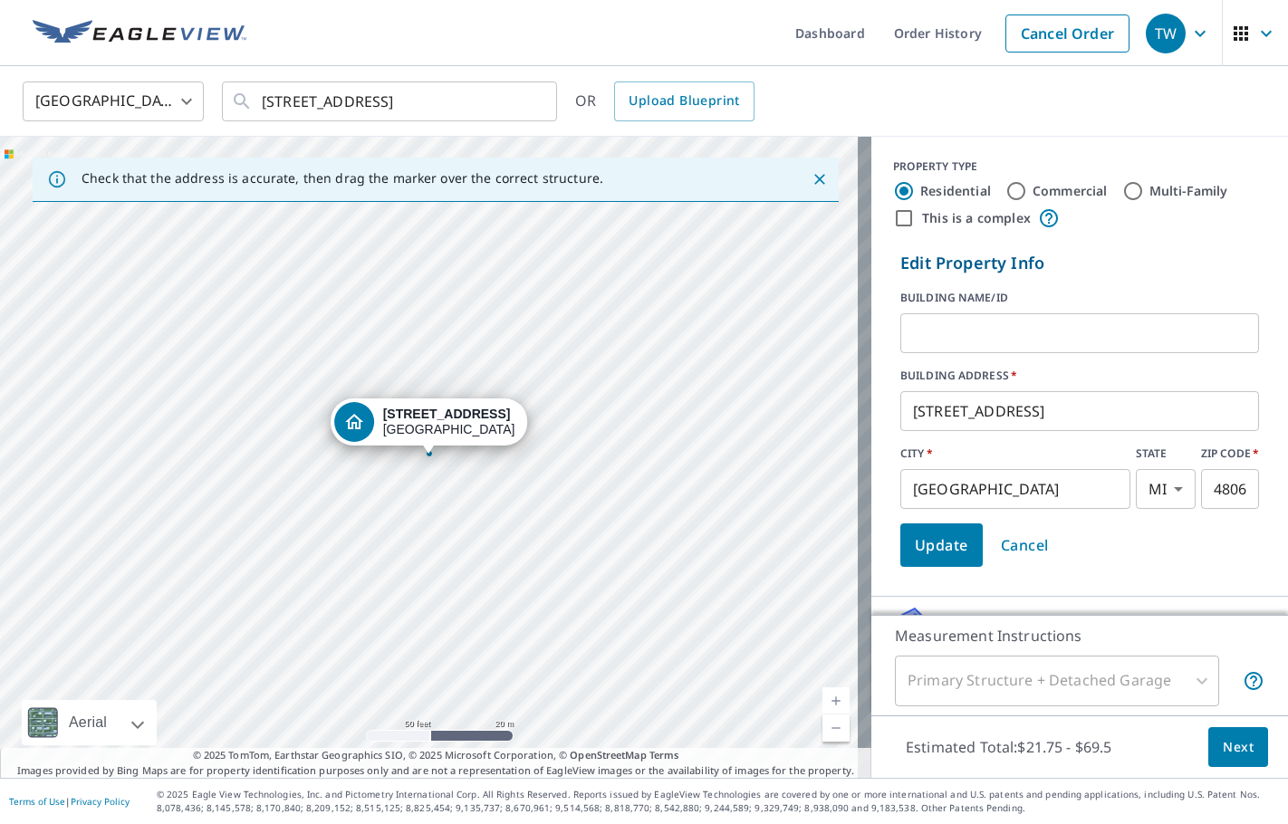
click at [972, 335] on input "text" at bounding box center [1079, 333] width 359 height 51
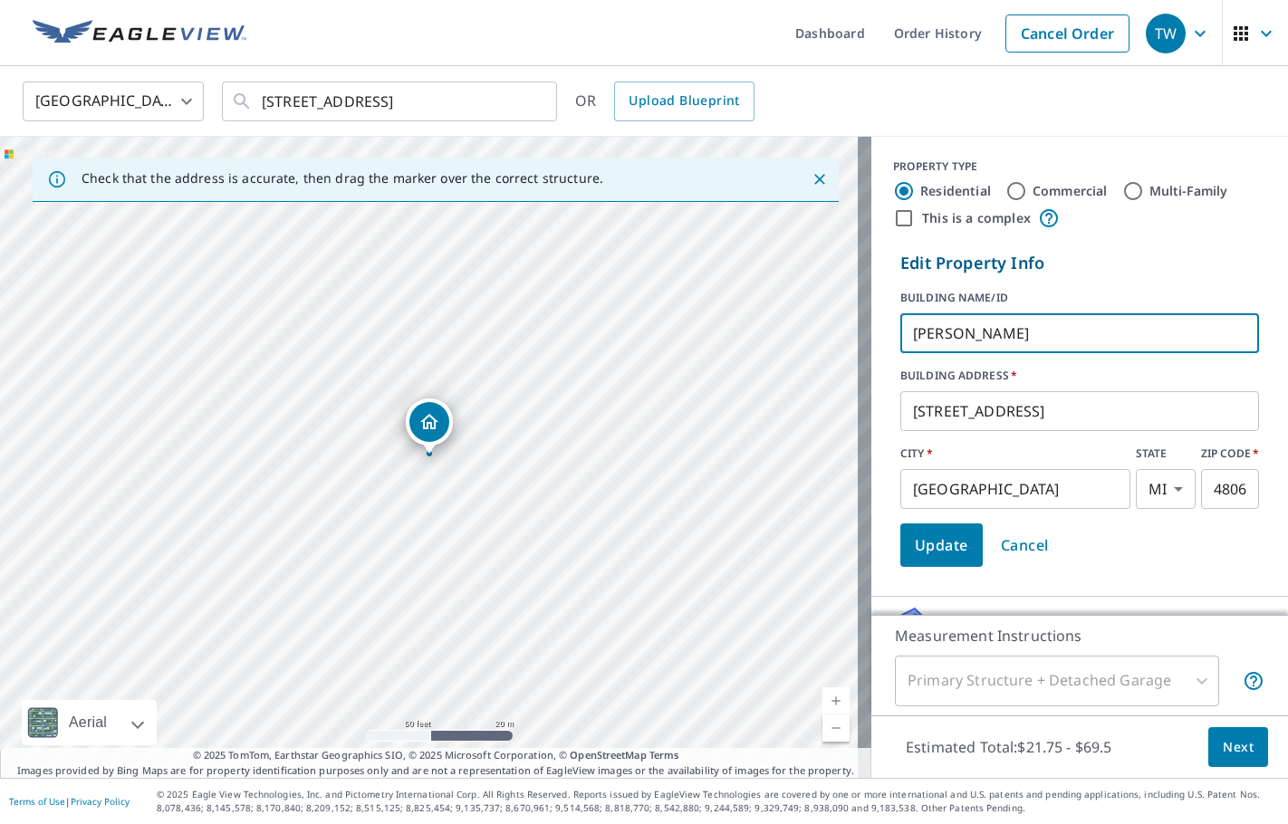
type input "[PERSON_NAME]"
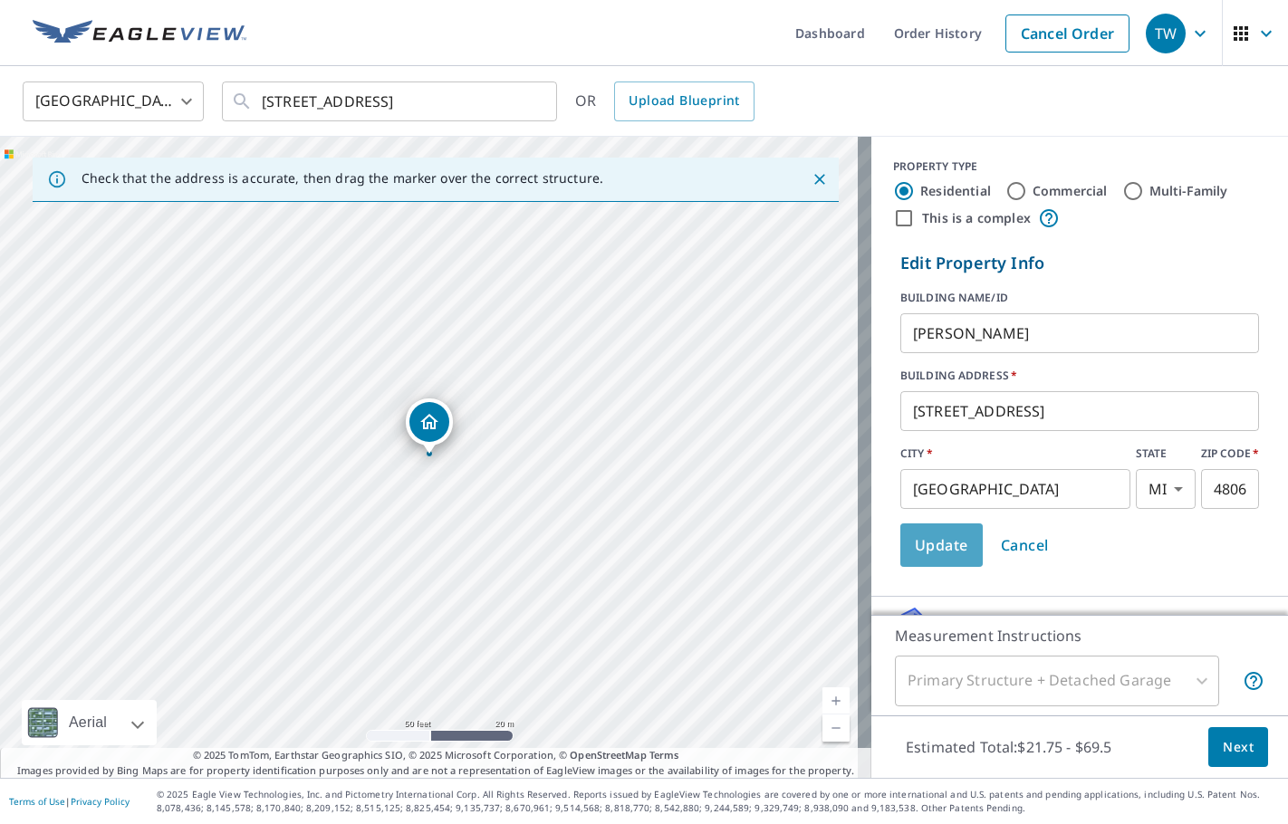
click at [926, 557] on span "Update" at bounding box center [941, 545] width 53 height 25
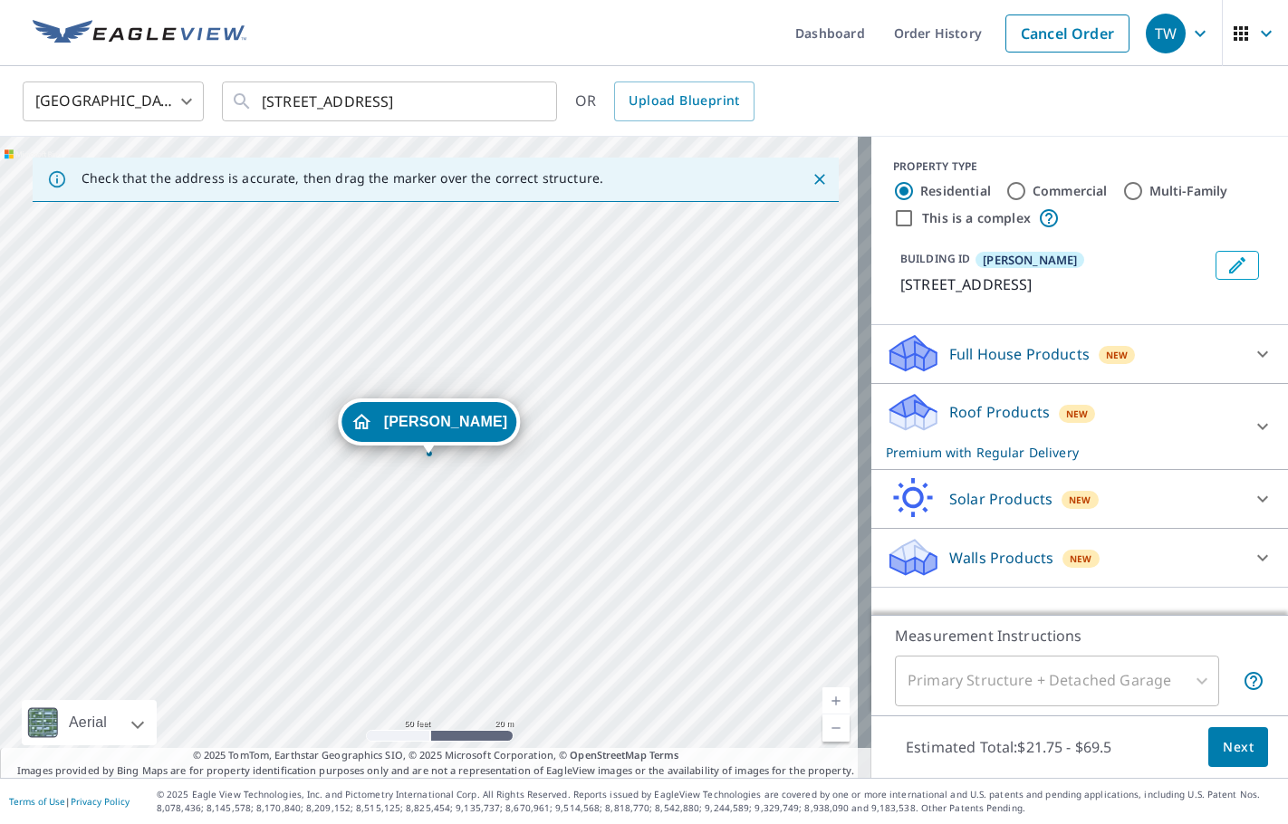
click at [1257, 427] on icon at bounding box center [1262, 426] width 11 height 6
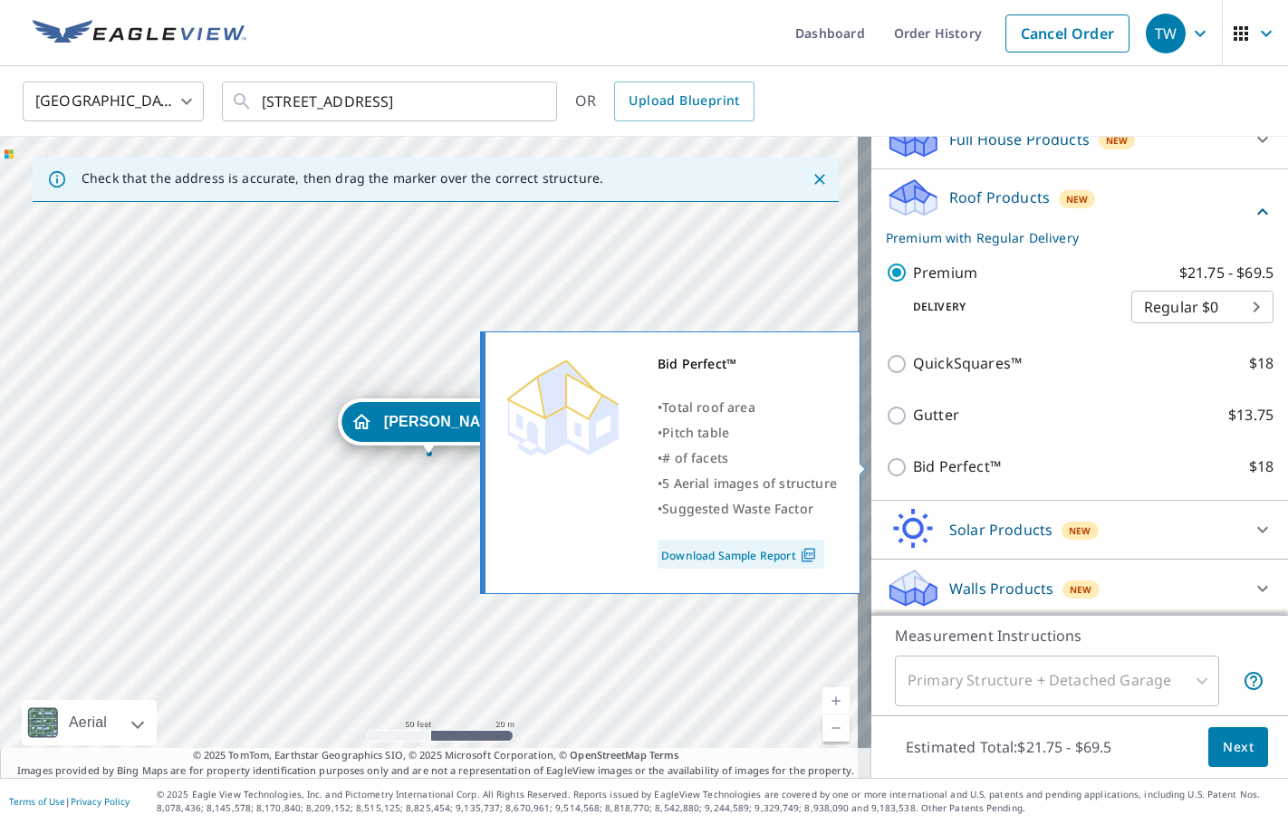
scroll to position [218, 0]
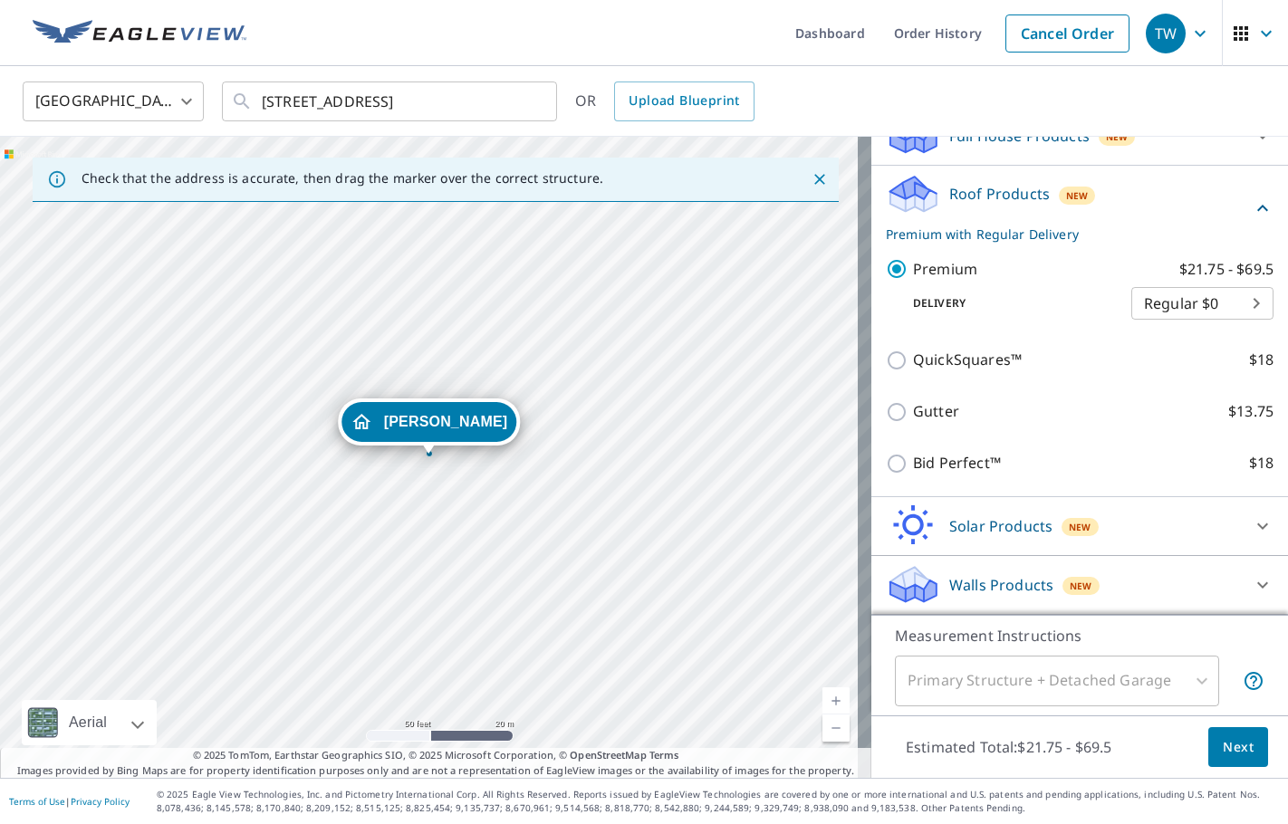
click at [901, 423] on div "Gutter $13.75" at bounding box center [1080, 412] width 388 height 52
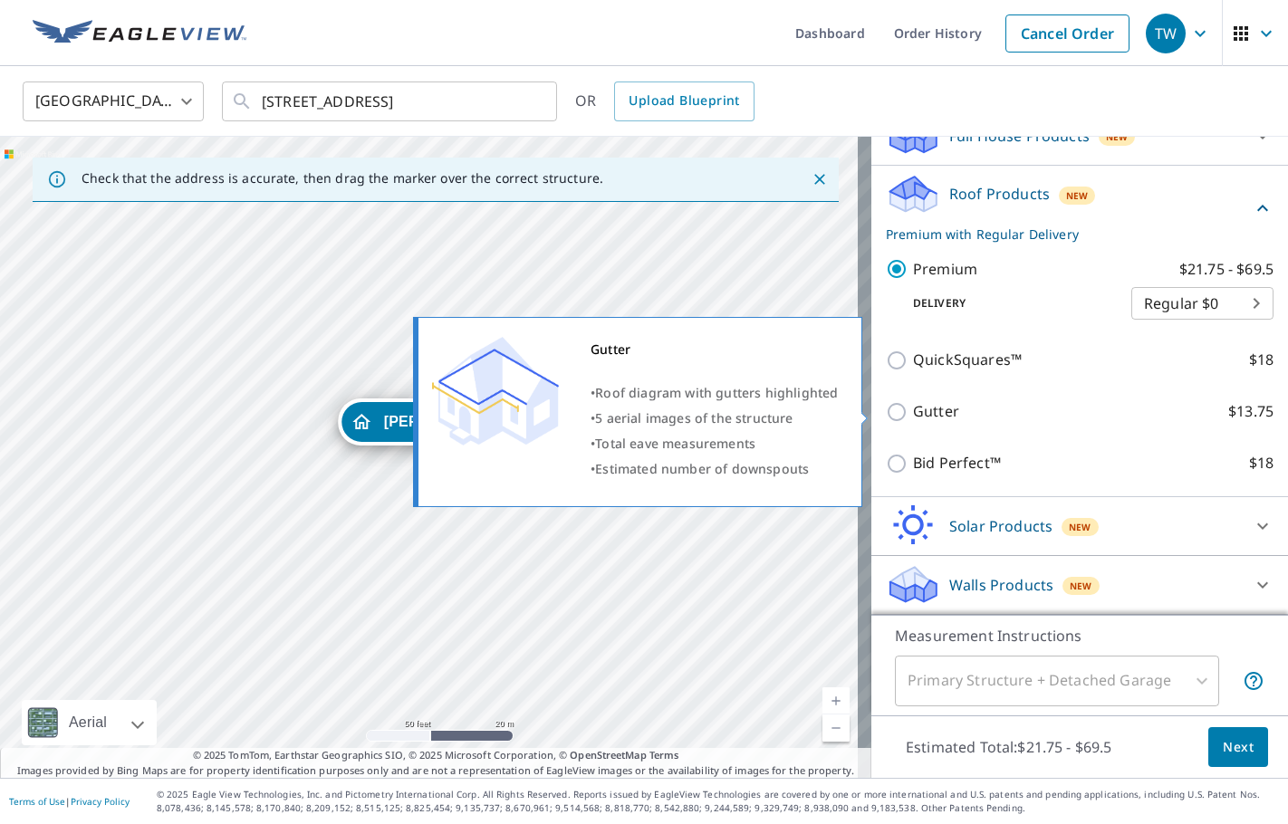
click at [886, 412] on input "Gutter $13.75" at bounding box center [899, 412] width 27 height 22
checkbox input "true"
checkbox input "false"
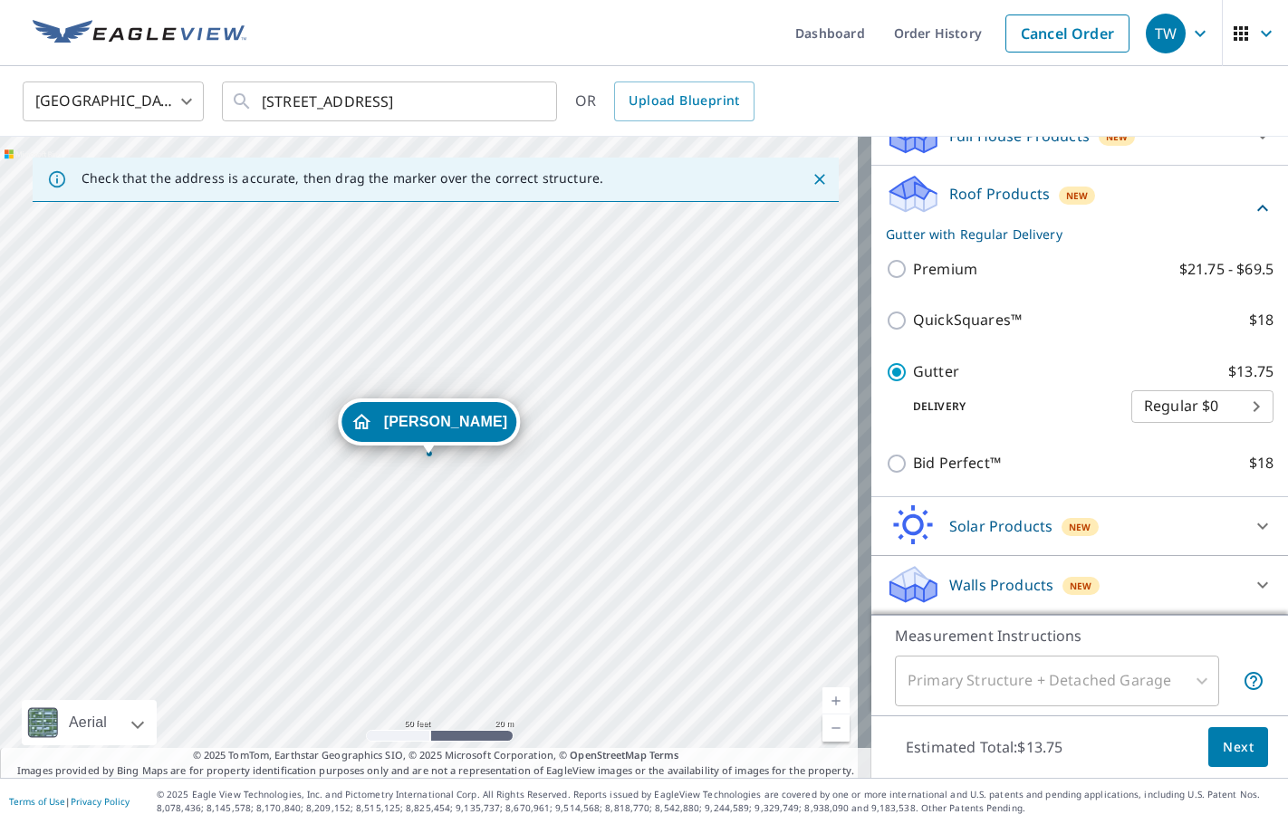
click at [1223, 745] on span "Next" at bounding box center [1238, 747] width 31 height 23
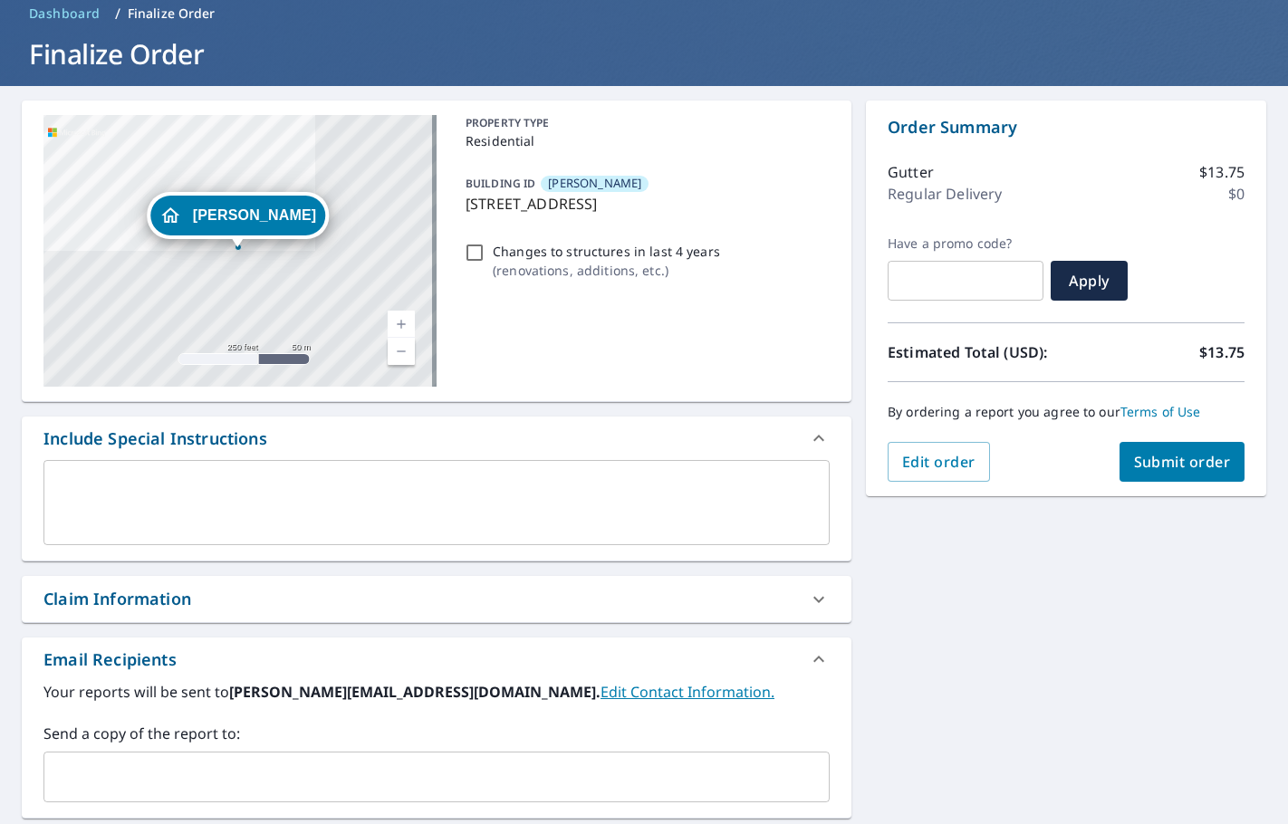
scroll to position [181, 0]
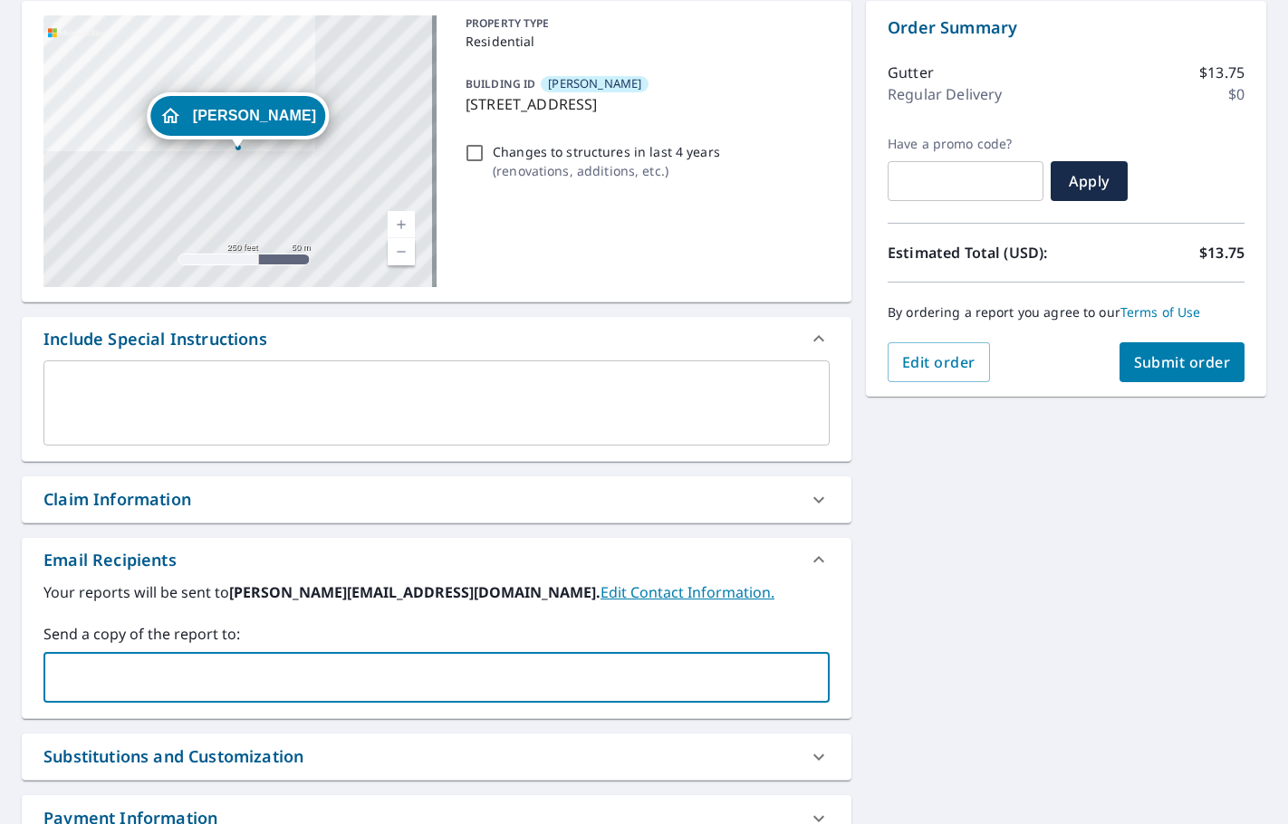
click at [75, 677] on input "text" at bounding box center [423, 677] width 743 height 34
type input "CALEB@[PERSON_NAME]"
checkbox input "true"
type input "H"
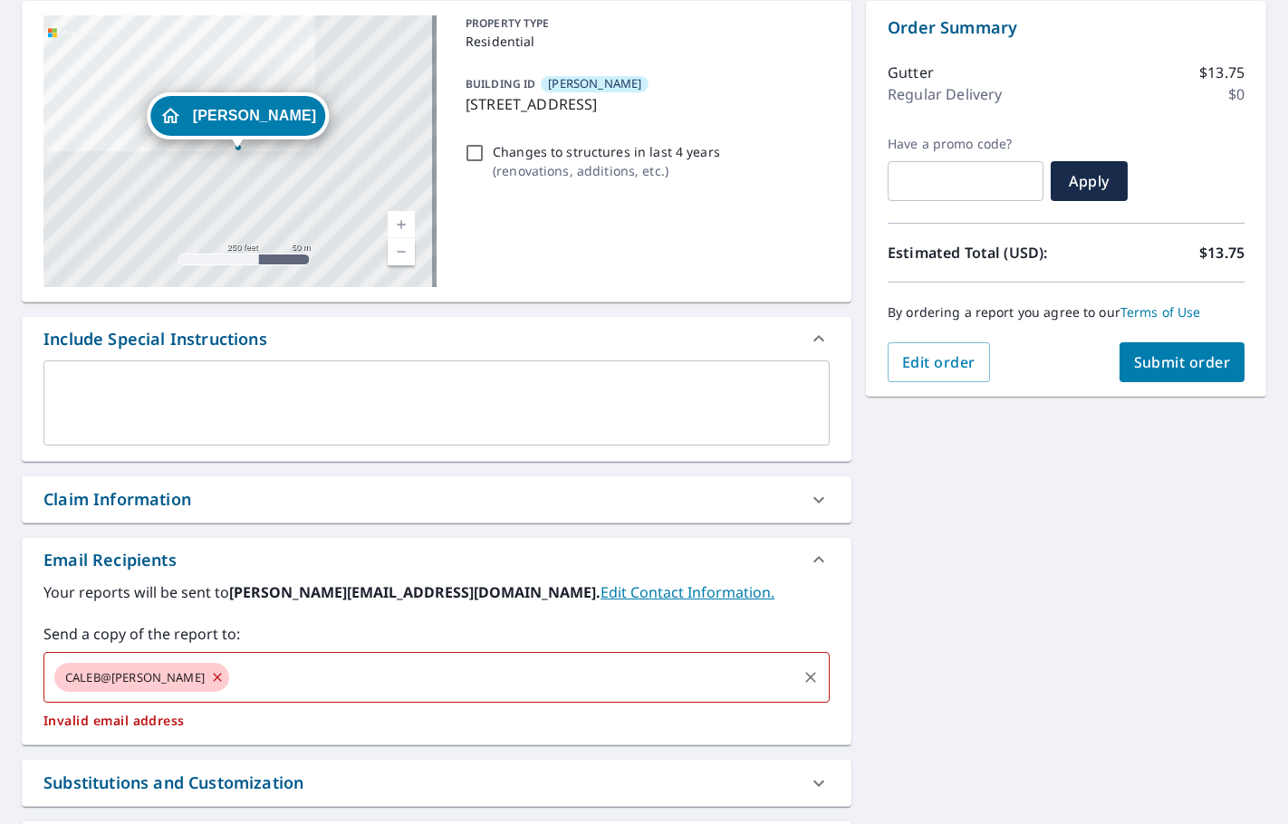
checkbox input "true"
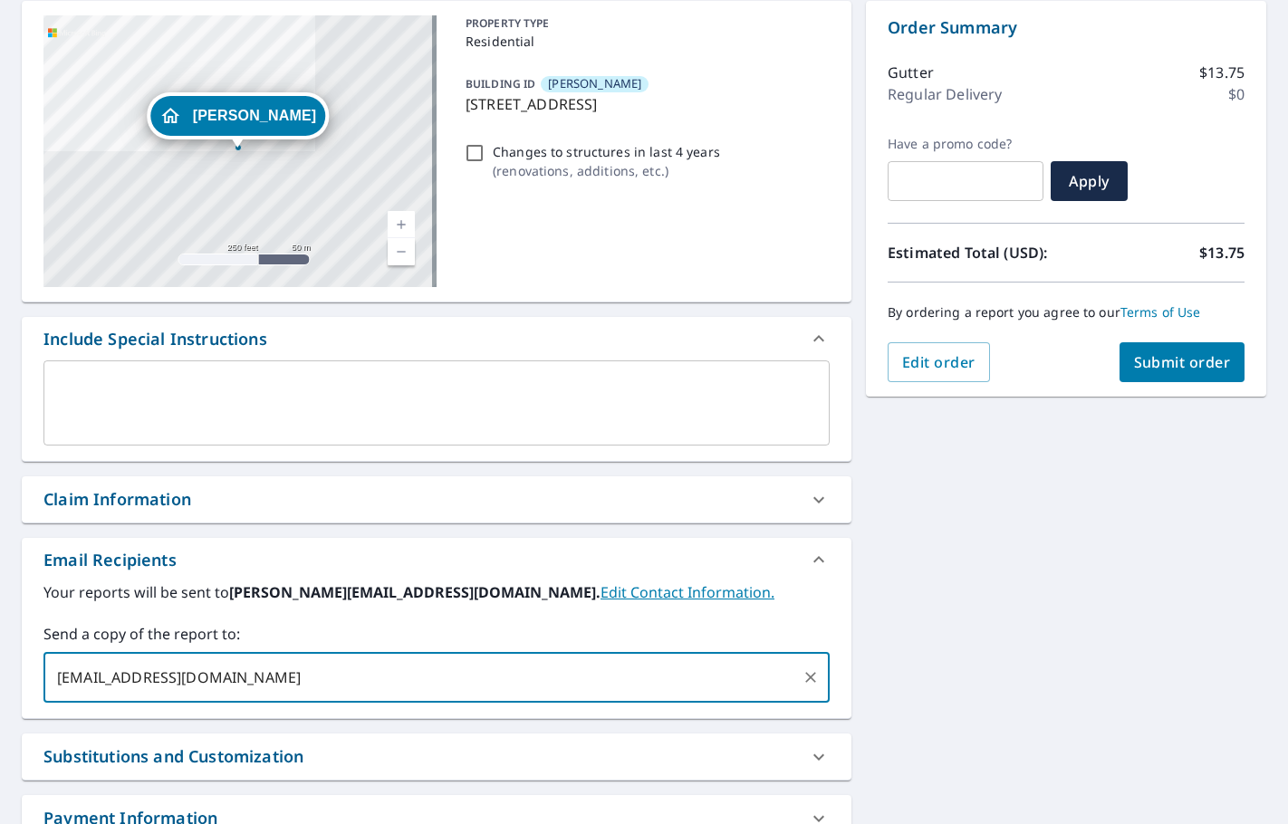
type input "[EMAIL_ADDRESS][DOMAIN_NAME]"
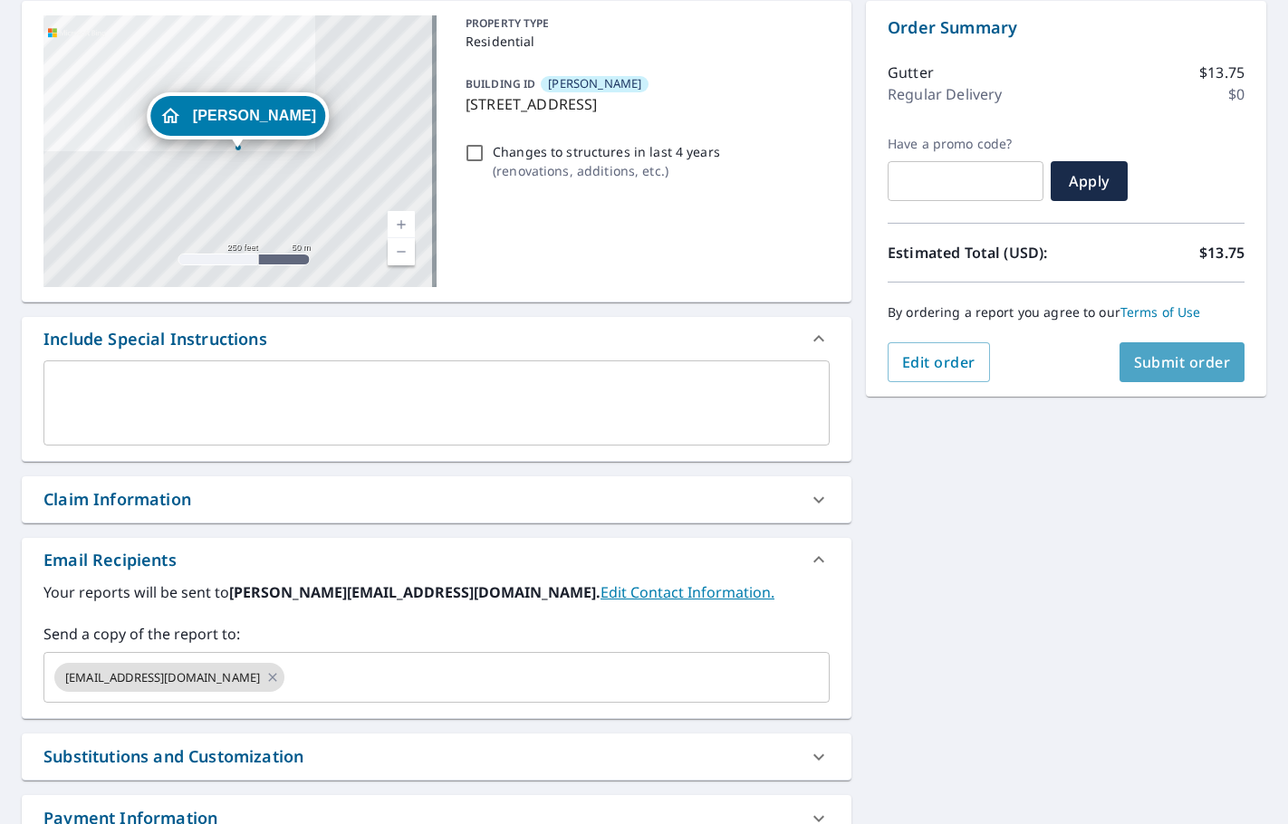
click at [1176, 366] on span "Submit order" at bounding box center [1182, 362] width 97 height 20
checkbox input "true"
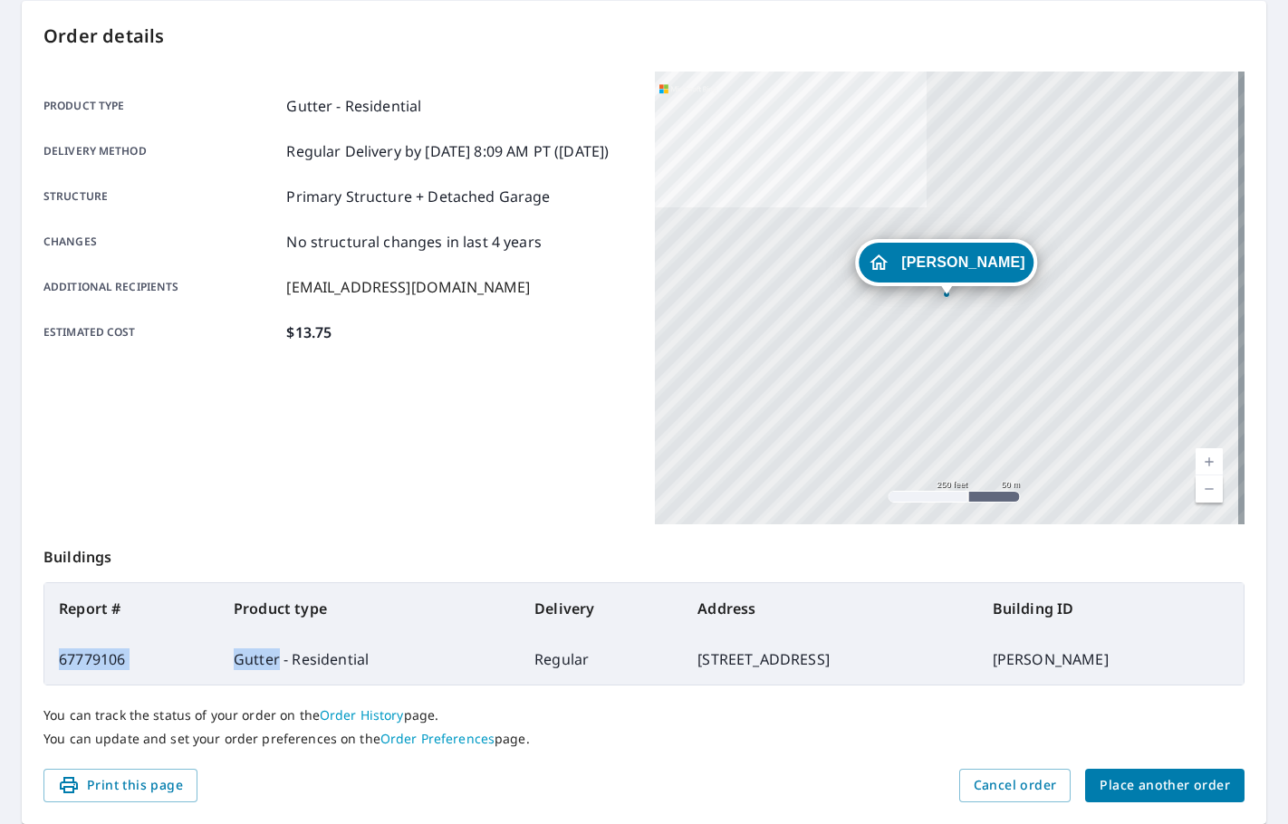
drag, startPoint x: 241, startPoint y: 659, endPoint x: 49, endPoint y: 660, distance: 192.0
click at [49, 660] on tr "67779106 Gutter - Residential Regular [STREET_ADDRESS][PERSON_NAME]" at bounding box center [643, 659] width 1199 height 51
copy tr "67779106 Gutter"
